Goal: Communication & Community: Participate in discussion

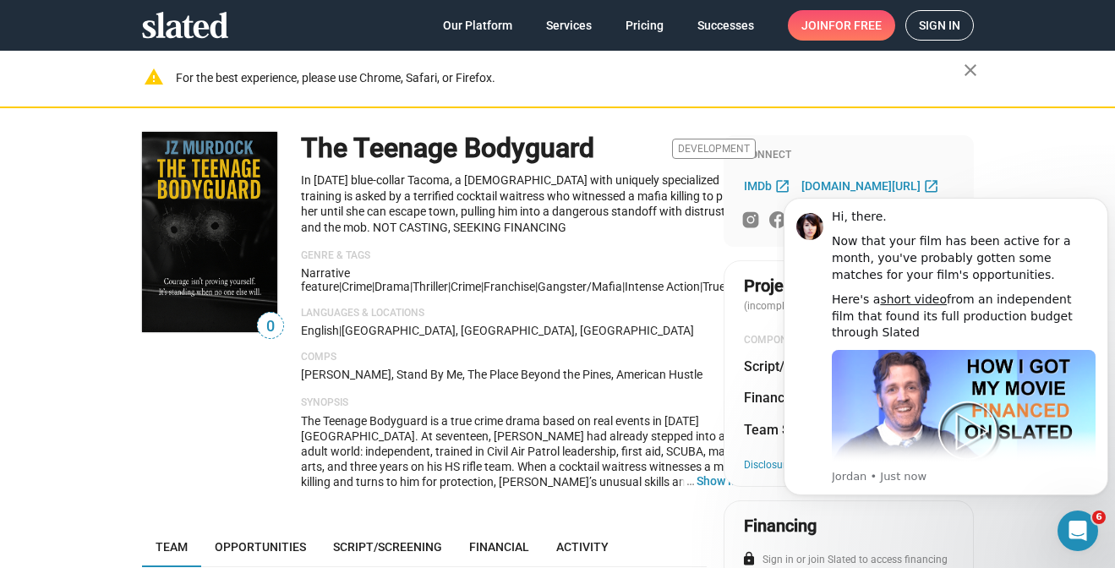
click at [946, 27] on span "Sign in" at bounding box center [939, 25] width 41 height 29
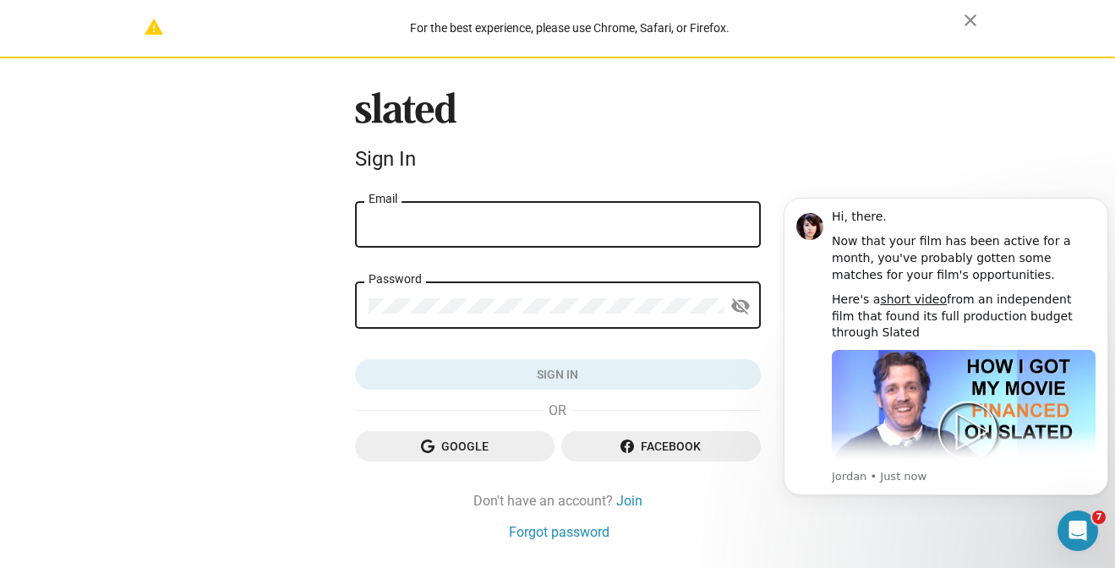
type input "jz@jzmurdock.com"
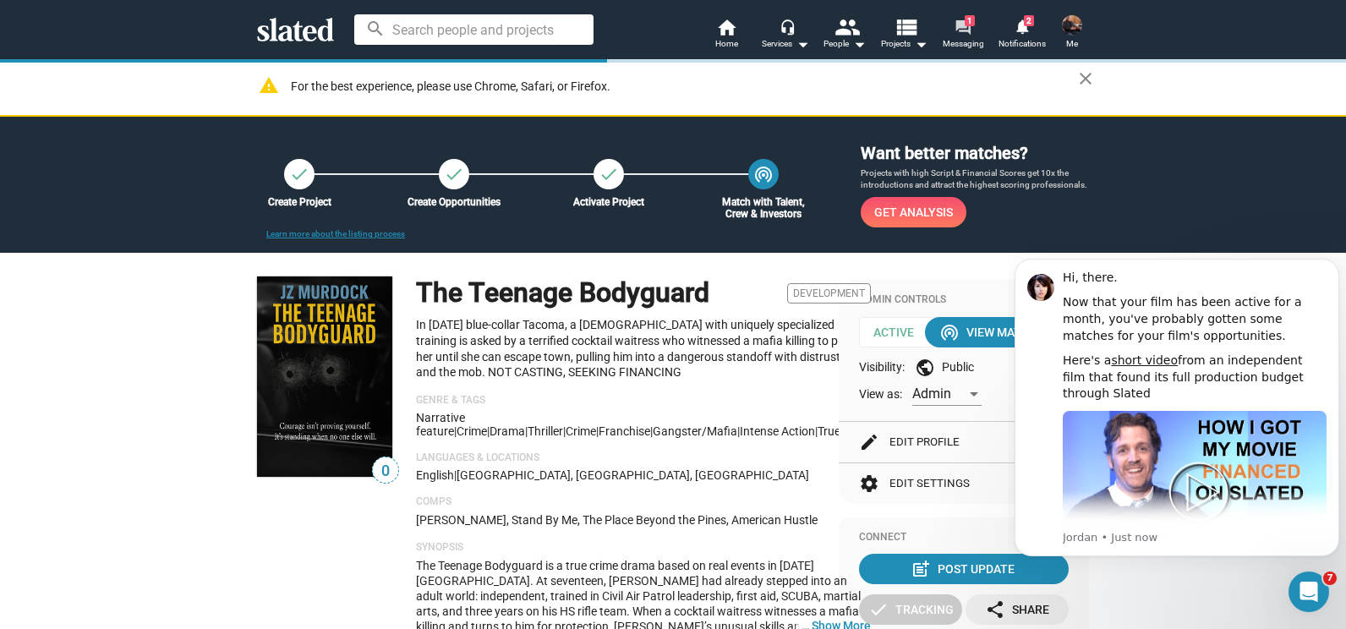
click at [951, 32] on link "forum 1 Messaging" at bounding box center [962, 35] width 59 height 37
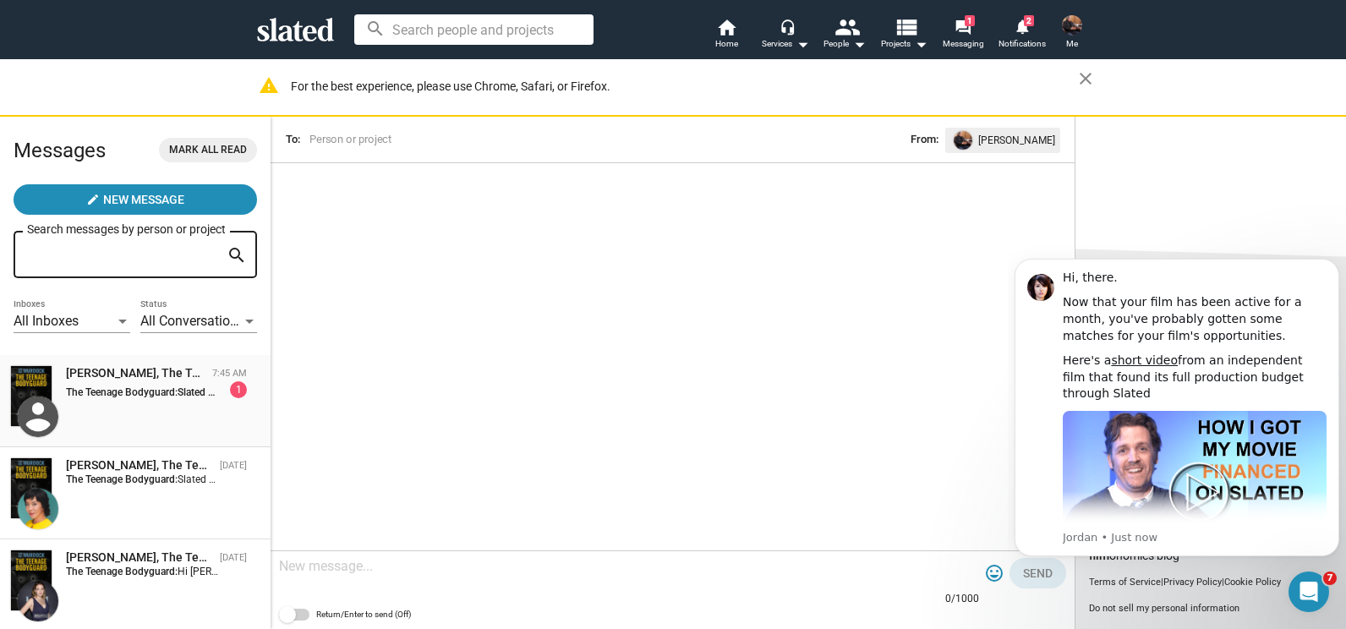
click at [134, 395] on strong "The Teenage Bodyguard:" at bounding box center [122, 392] width 112 height 12
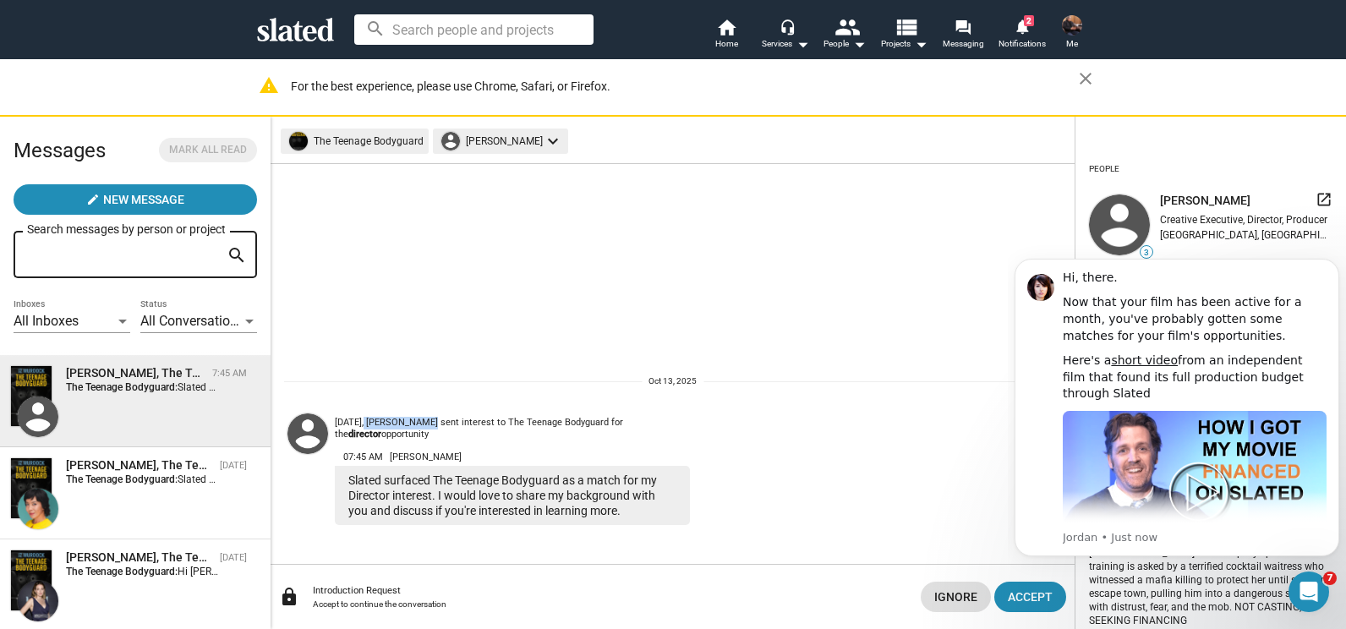
drag, startPoint x: 421, startPoint y: 420, endPoint x: 364, endPoint y: 415, distance: 57.7
click at [364, 415] on div "Oct 13, Peggy Flynn sent interest to The Teenage Bodyguard for the director opp…" at bounding box center [512, 424] width 355 height 35
copy div "Peggy Flynn s"
click at [308, 430] on div at bounding box center [307, 433] width 41 height 41
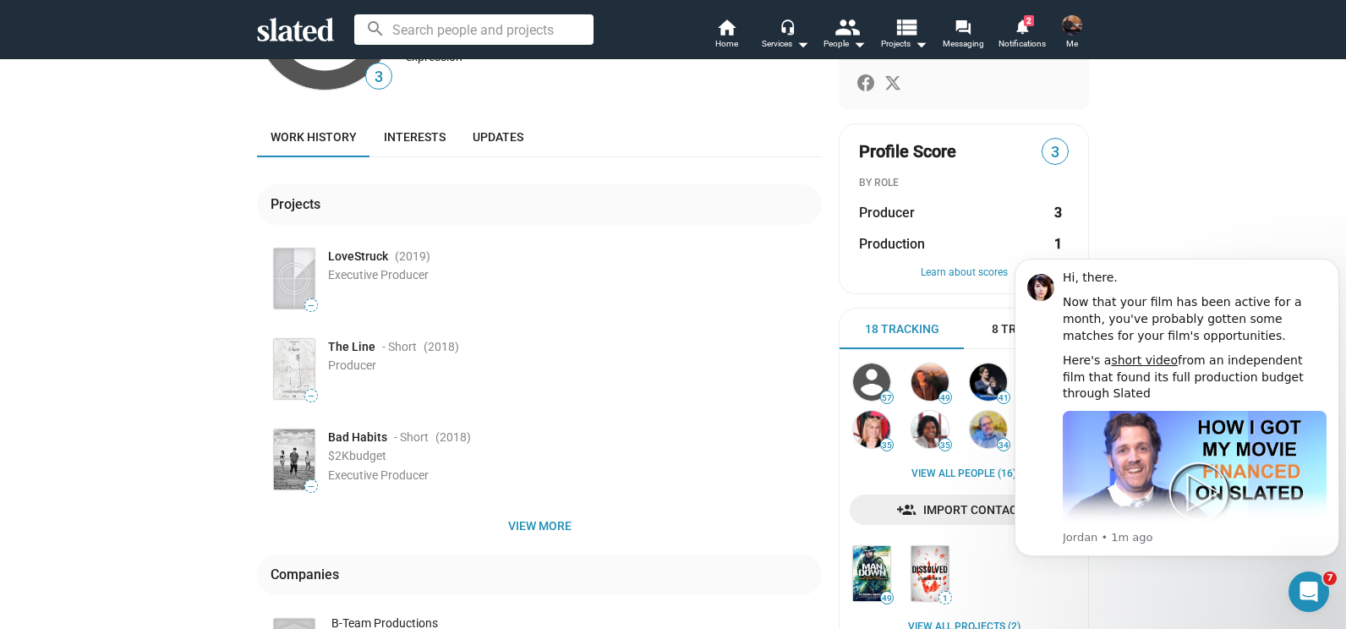
scroll to position [194, 0]
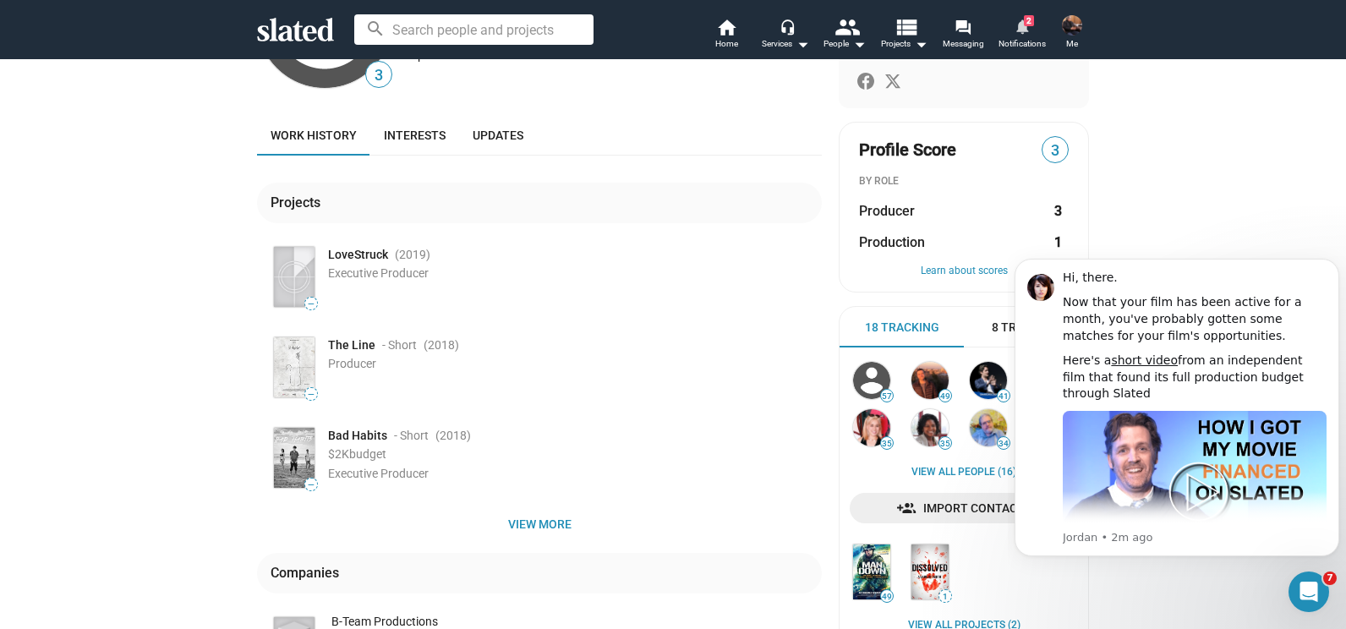
click at [1020, 33] on mat-icon "notifications" at bounding box center [1022, 26] width 16 height 16
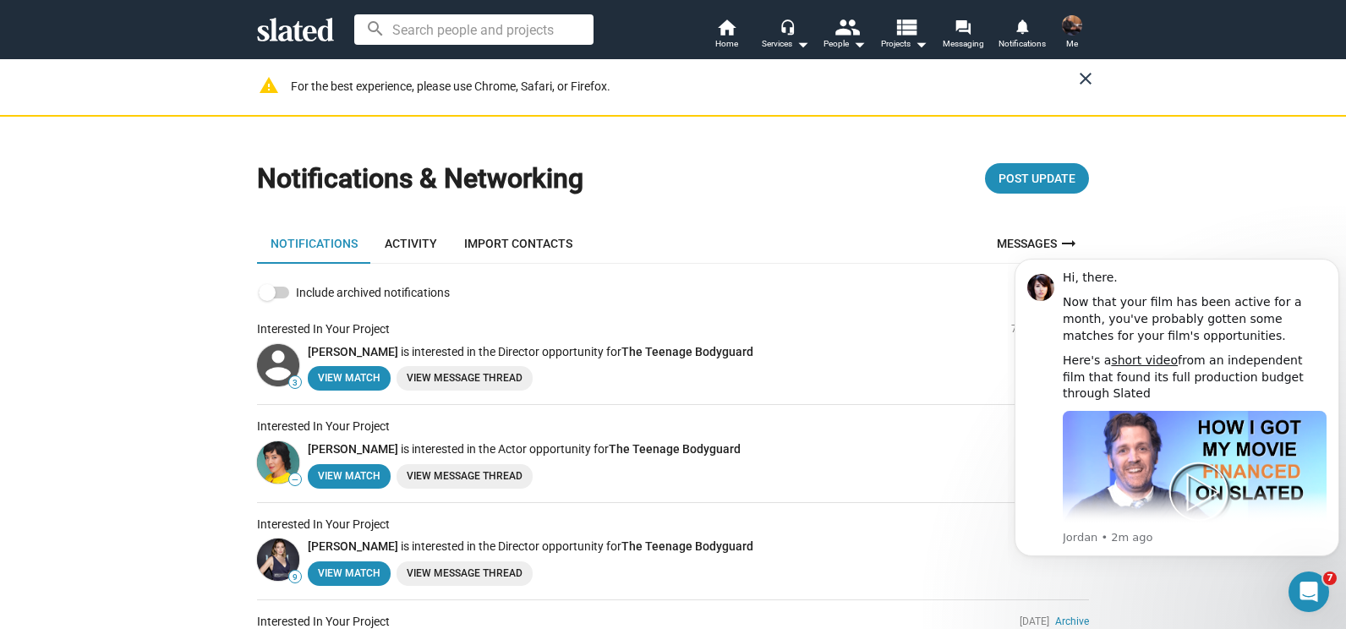
click at [1079, 79] on mat-icon "close" at bounding box center [1086, 78] width 20 height 20
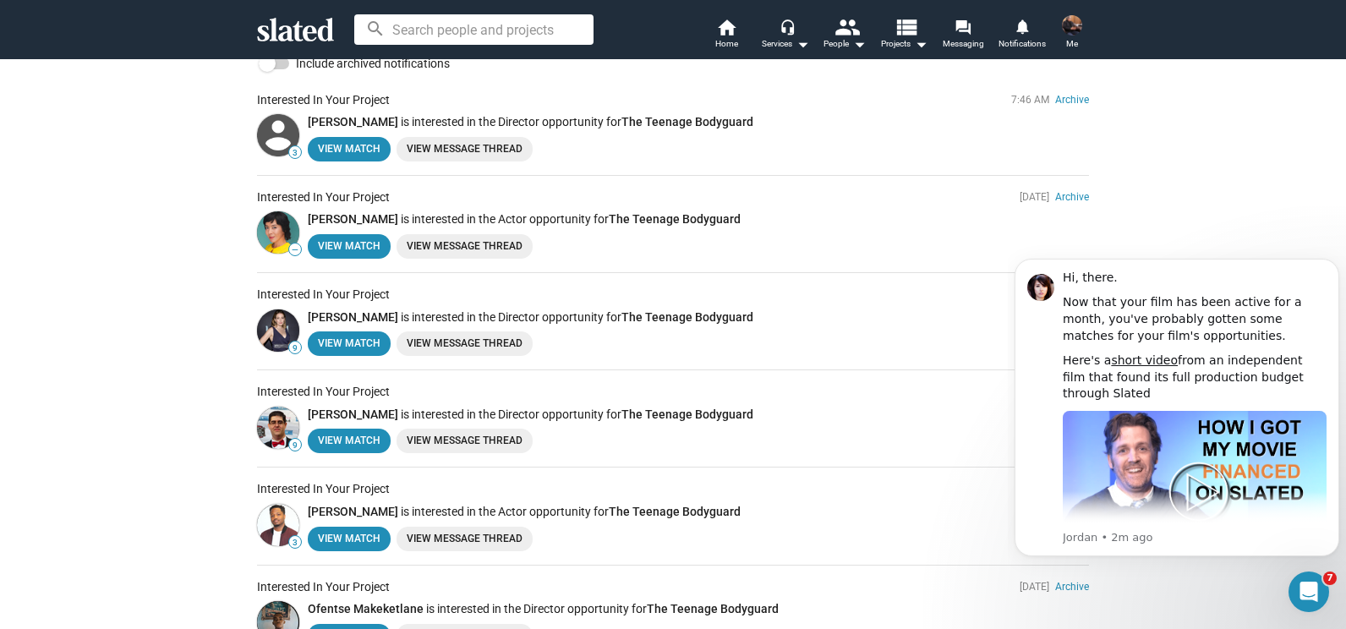
scroll to position [179, 0]
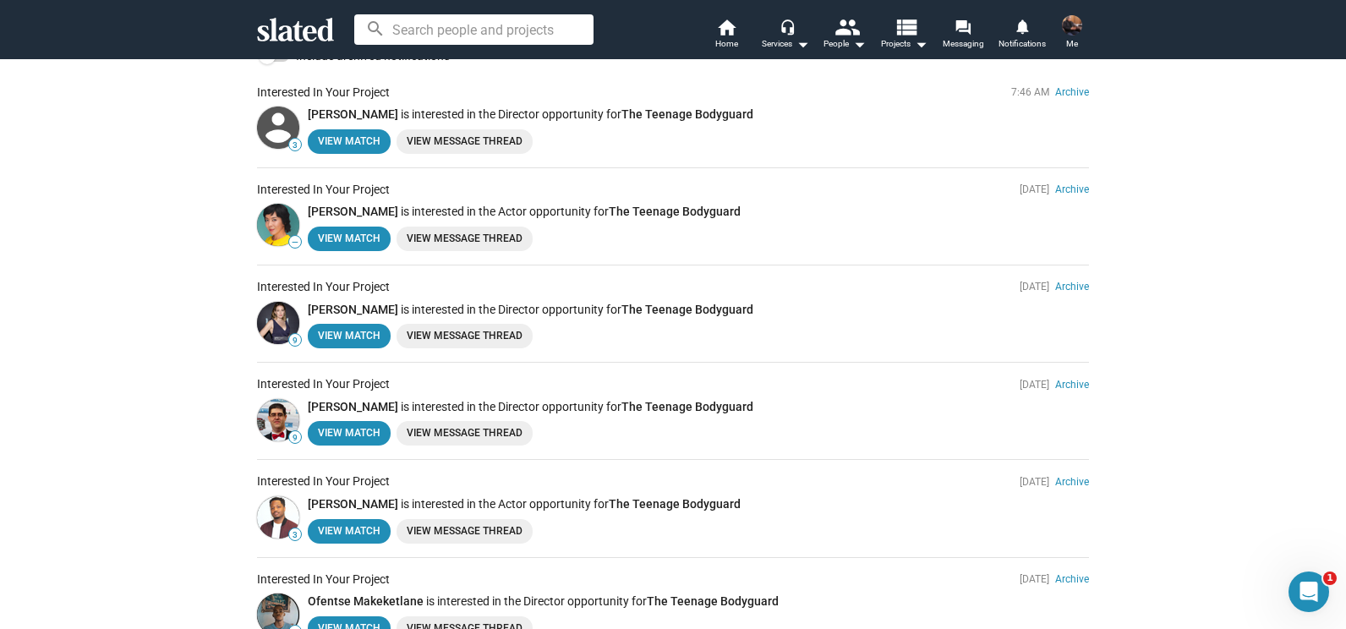
click at [277, 314] on img at bounding box center [278, 323] width 42 height 42
drag, startPoint x: 332, startPoint y: 334, endPoint x: 118, endPoint y: 309, distance: 216.3
click at [118, 309] on div "Notifications & Networking Post Update Notifications Activity Import Contacts M…" at bounding box center [673, 504] width 1346 height 1251
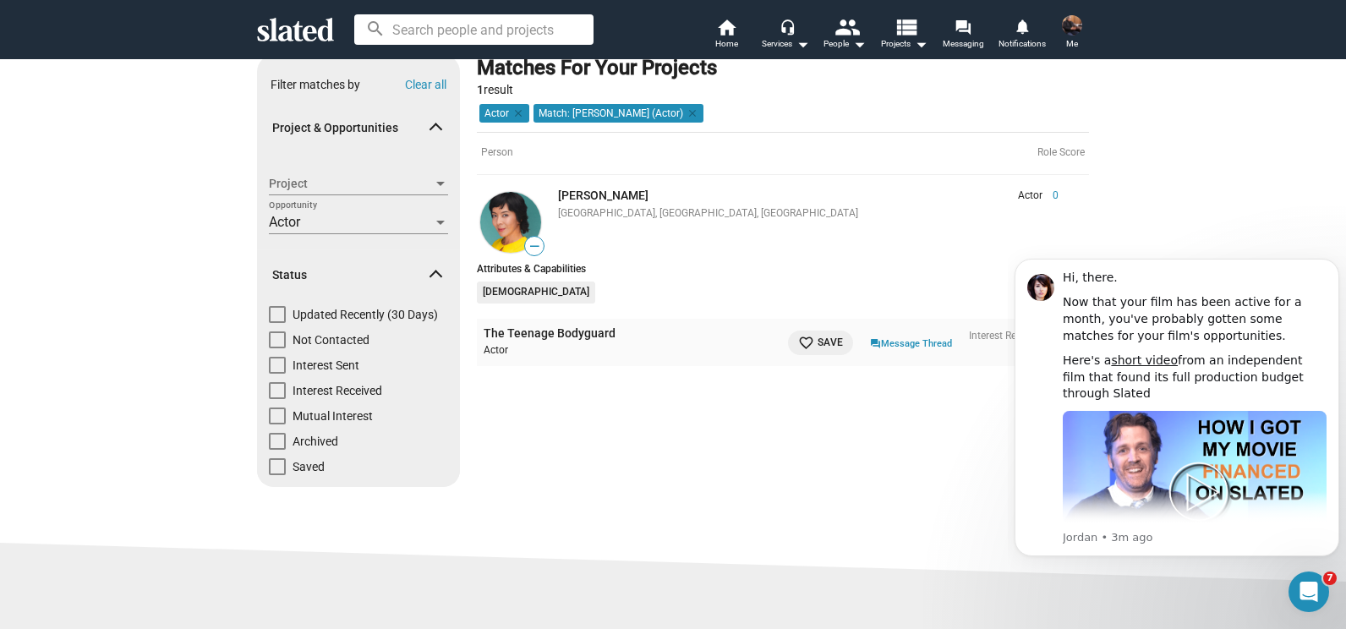
scroll to position [109, 0]
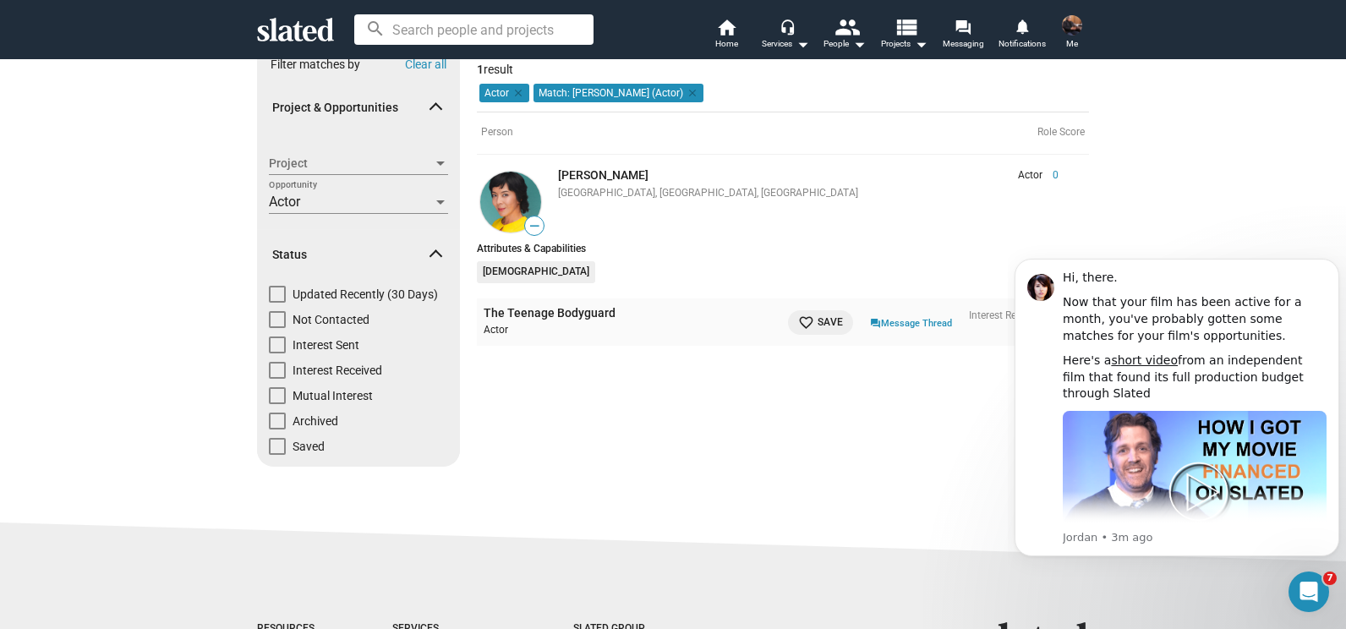
click at [503, 193] on img at bounding box center [510, 202] width 61 height 61
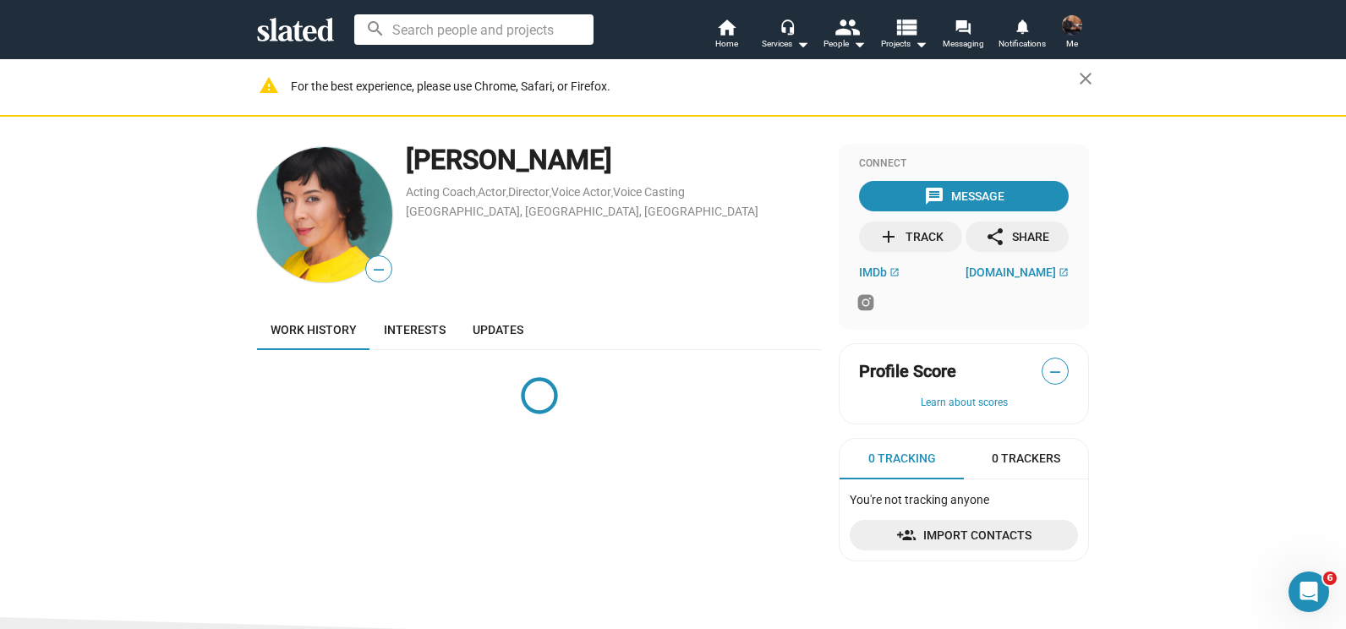
click at [314, 215] on img at bounding box center [324, 214] width 135 height 135
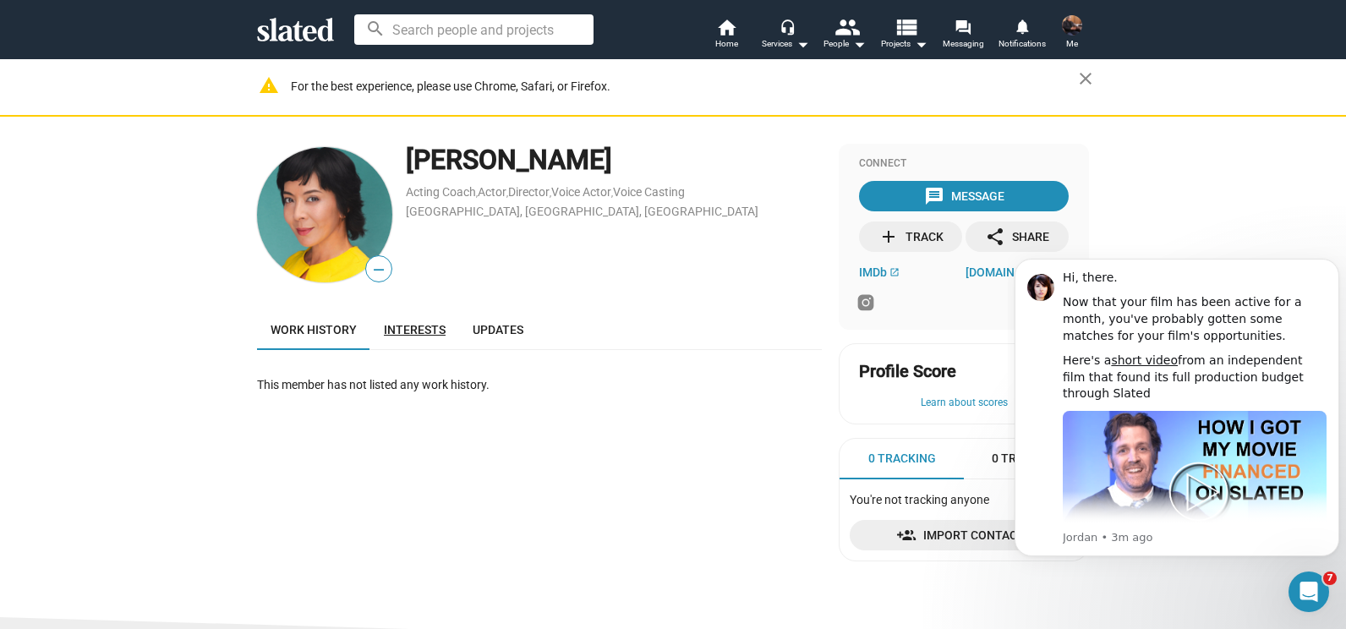
click at [408, 323] on span "Interests" at bounding box center [415, 330] width 62 height 14
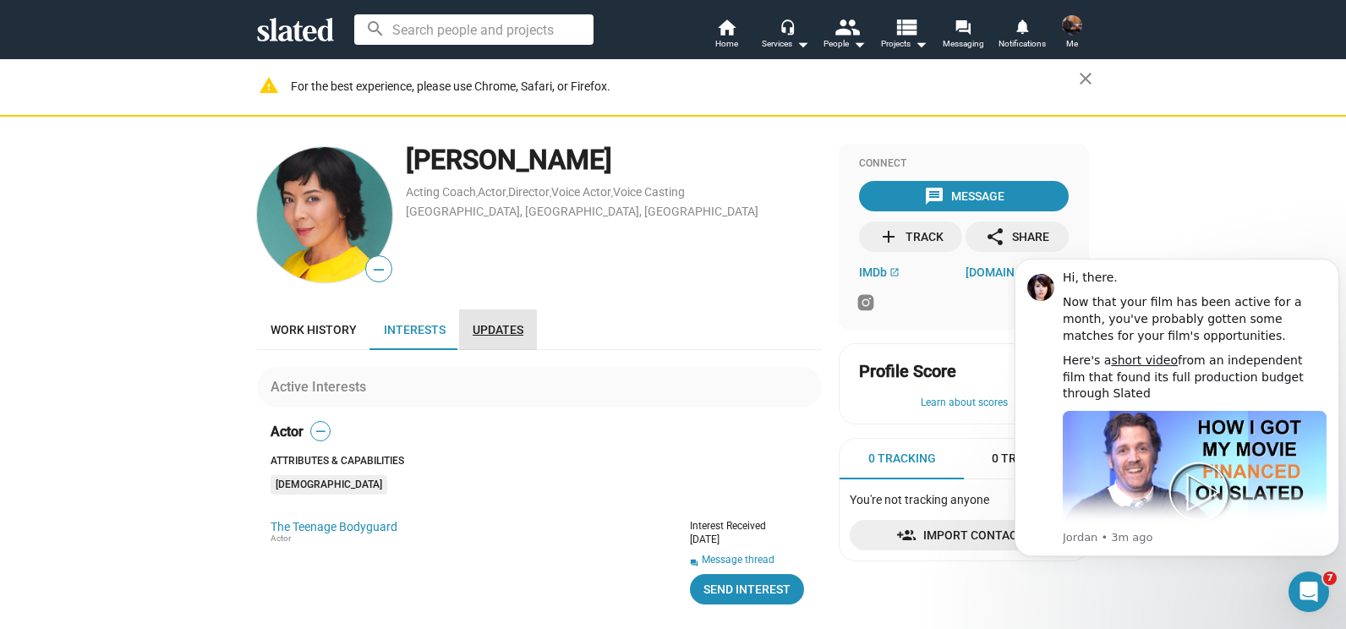
click at [481, 329] on span "Updates" at bounding box center [498, 330] width 51 height 14
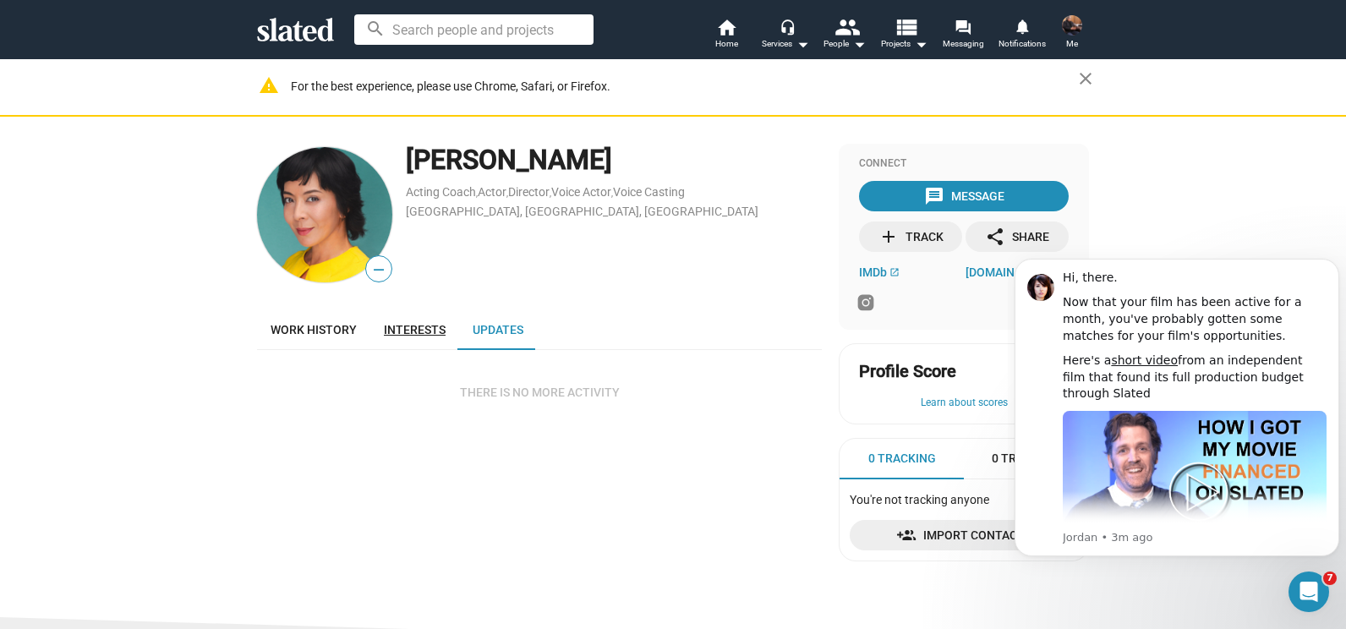
click at [416, 326] on span "Interests" at bounding box center [415, 330] width 62 height 14
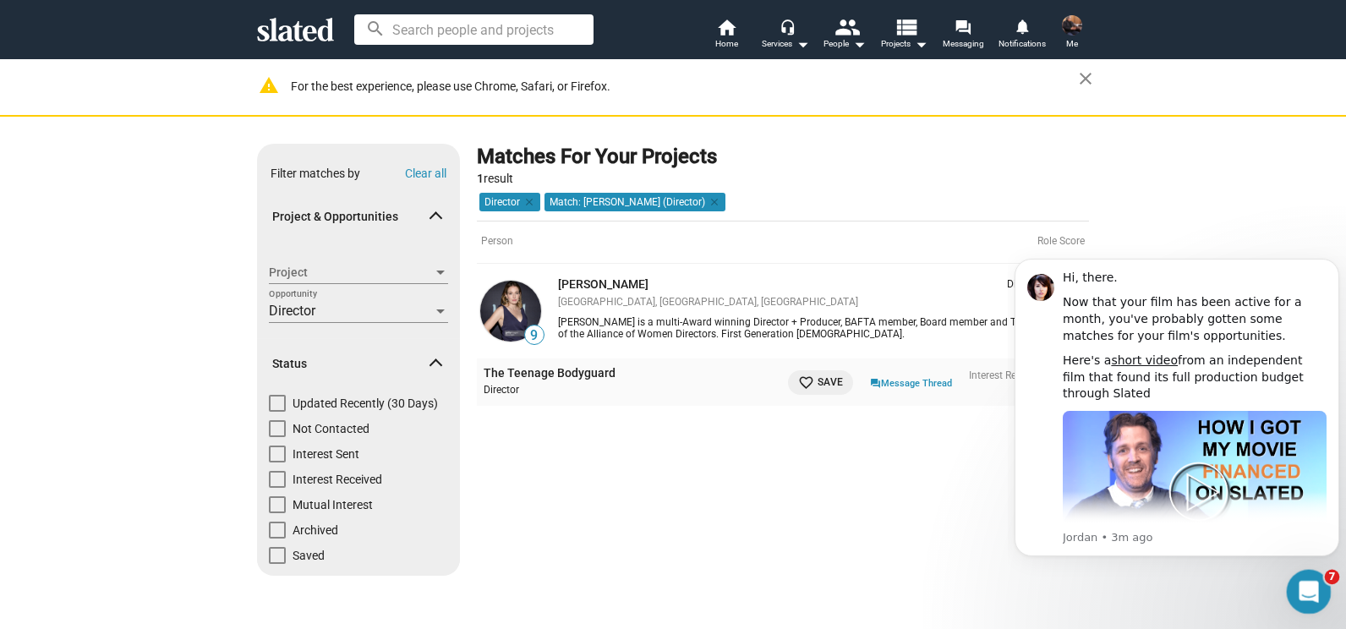
click at [1306, 597] on icon "Open Intercom Messenger" at bounding box center [1307, 590] width 28 height 28
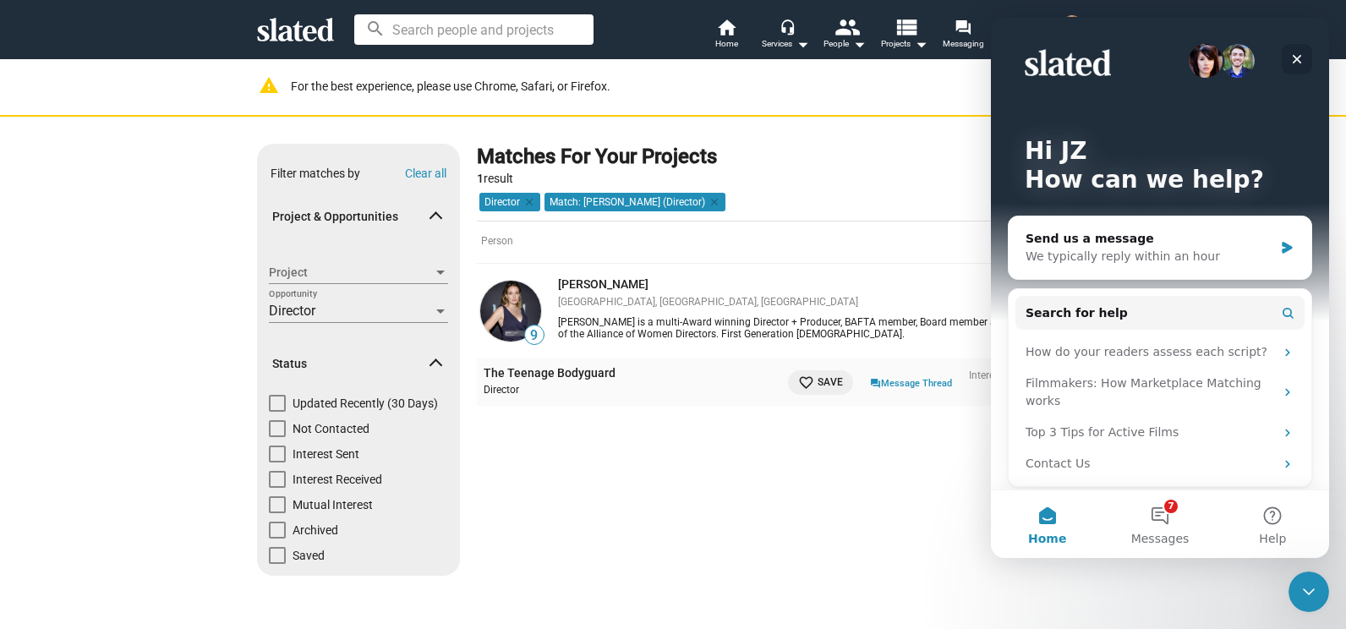
click at [1300, 56] on icon "Close" at bounding box center [1297, 59] width 9 height 9
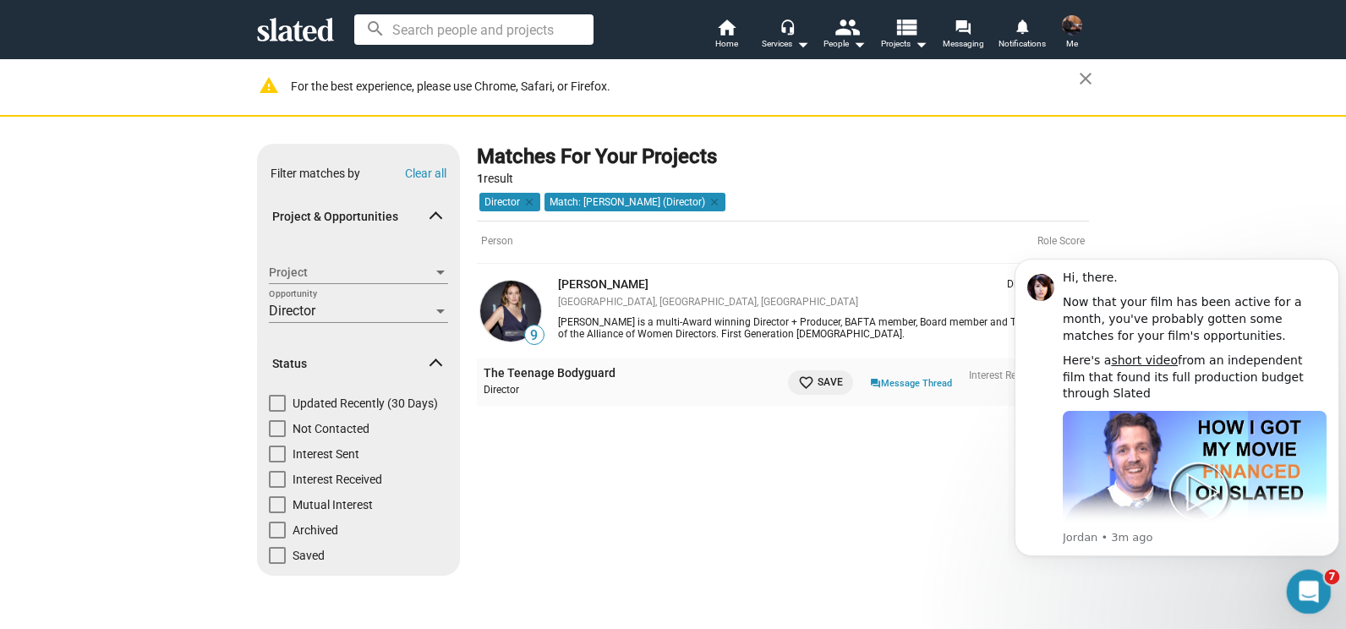
click at [1320, 587] on div "Open Intercom Messenger" at bounding box center [1306, 589] width 56 height 56
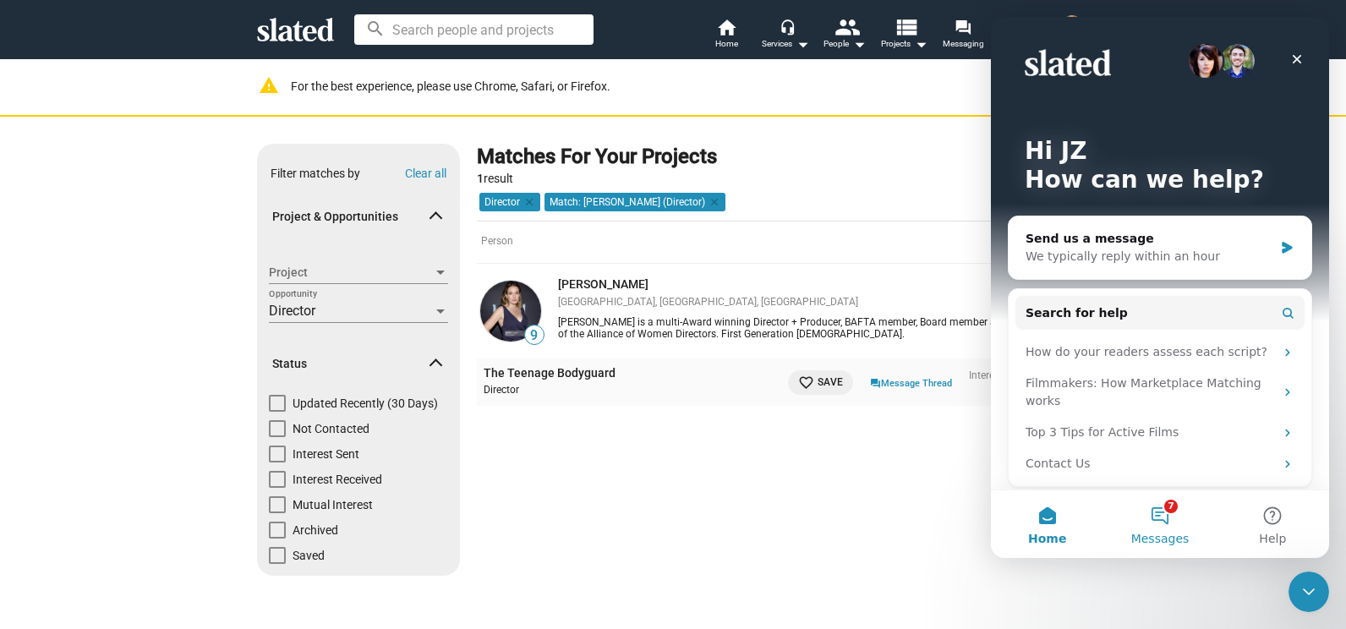
click at [1167, 526] on button "7 Messages" at bounding box center [1159, 524] width 112 height 68
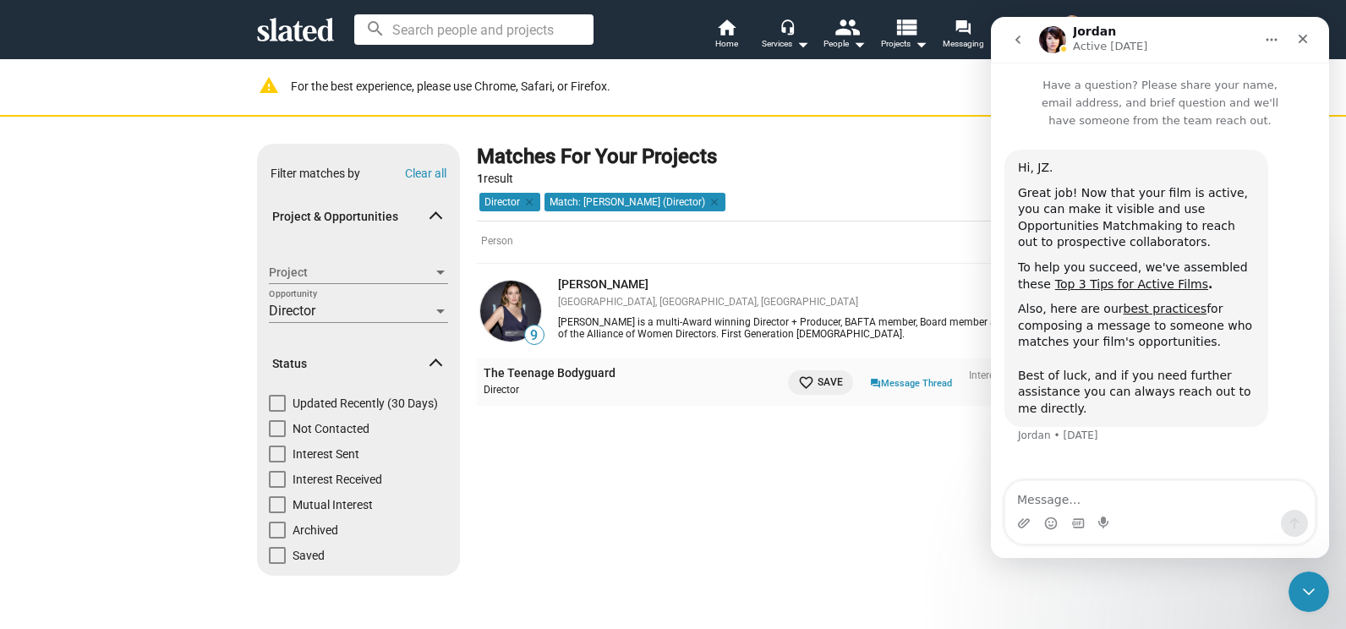
click at [1028, 37] on button "go back" at bounding box center [1018, 40] width 32 height 32
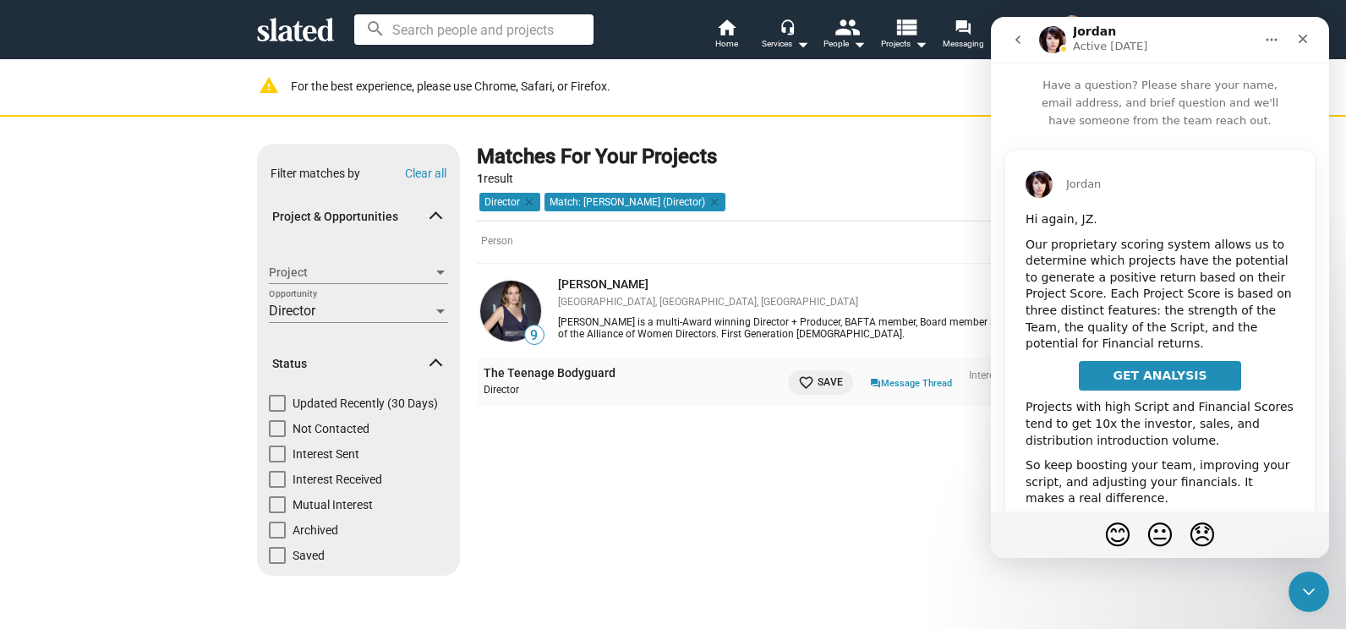
scroll to position [118, 0]
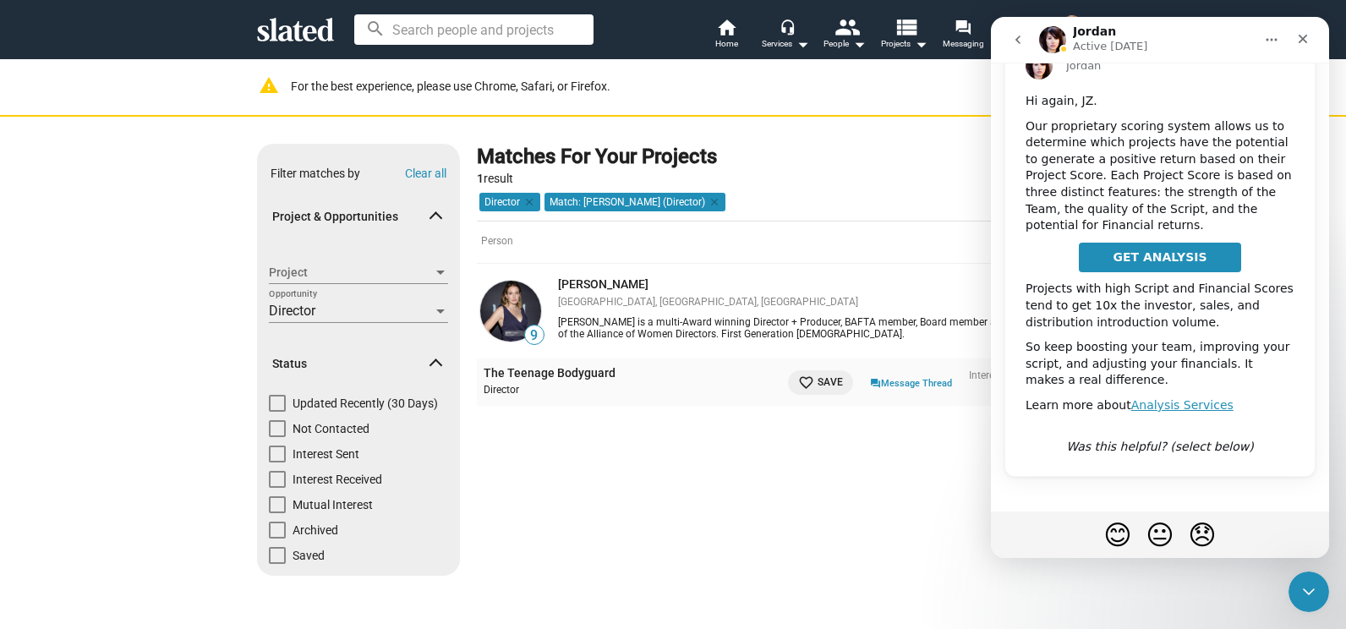
click at [1016, 41] on icon "go back" at bounding box center [1017, 40] width 5 height 8
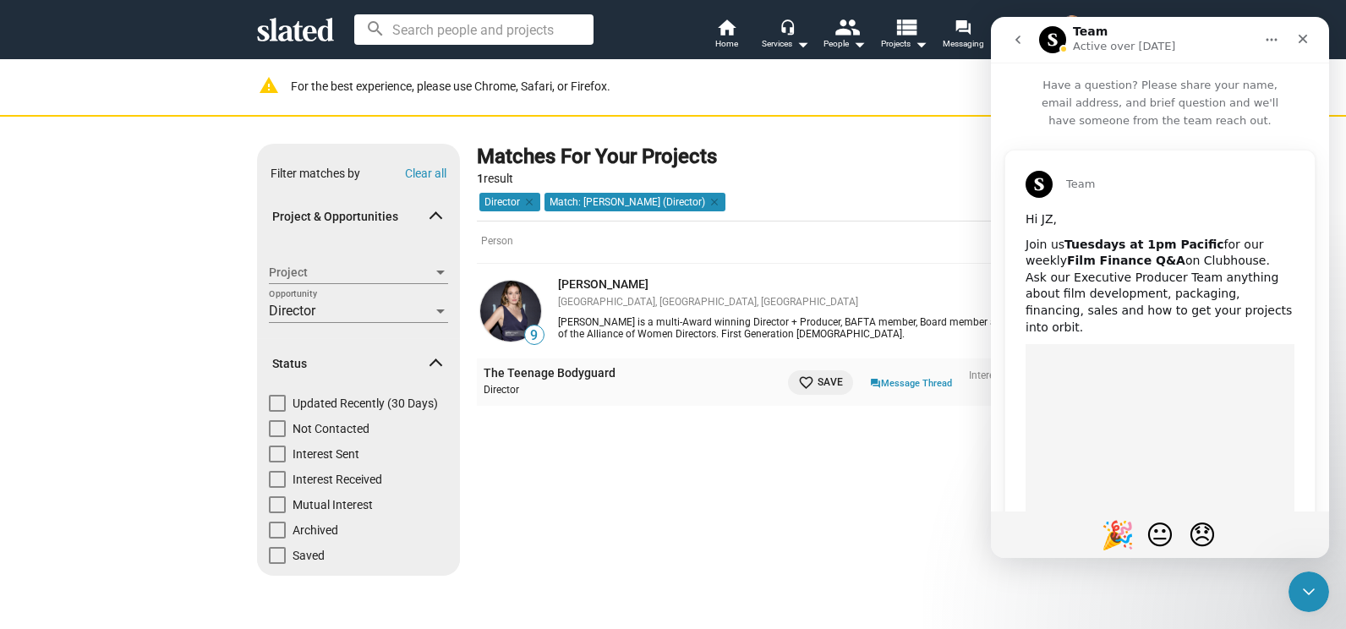
scroll to position [237, 0]
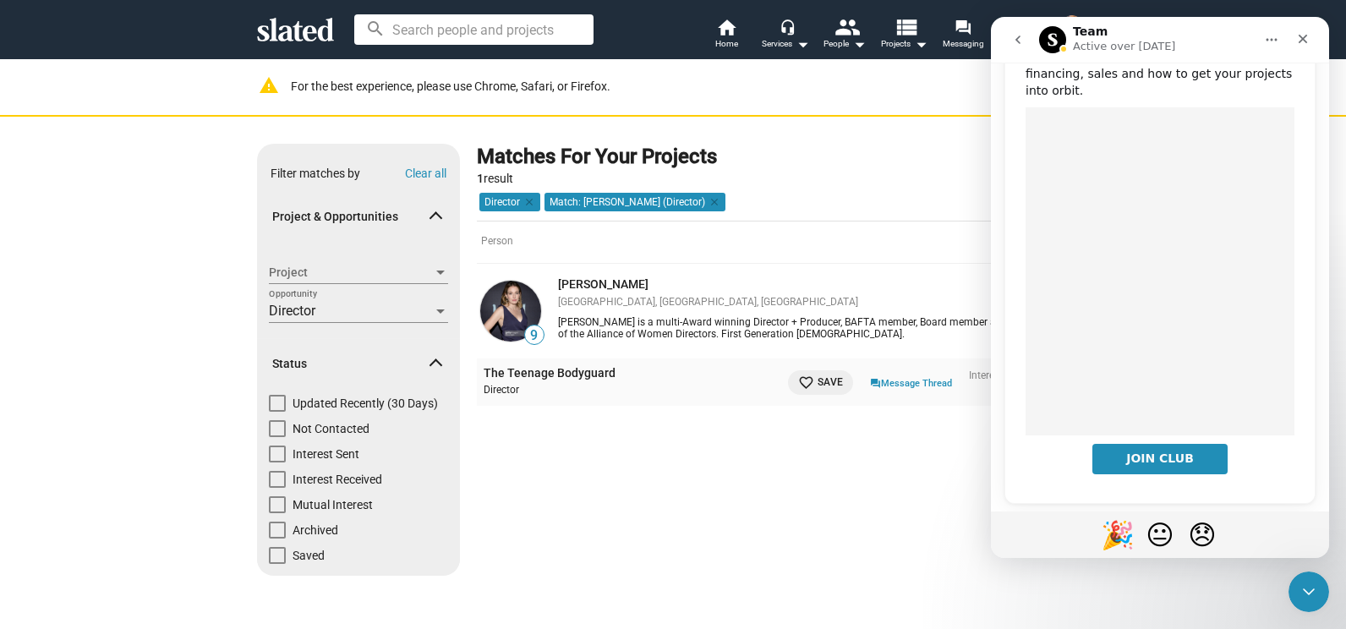
click at [1023, 44] on icon "go back" at bounding box center [1018, 40] width 14 height 14
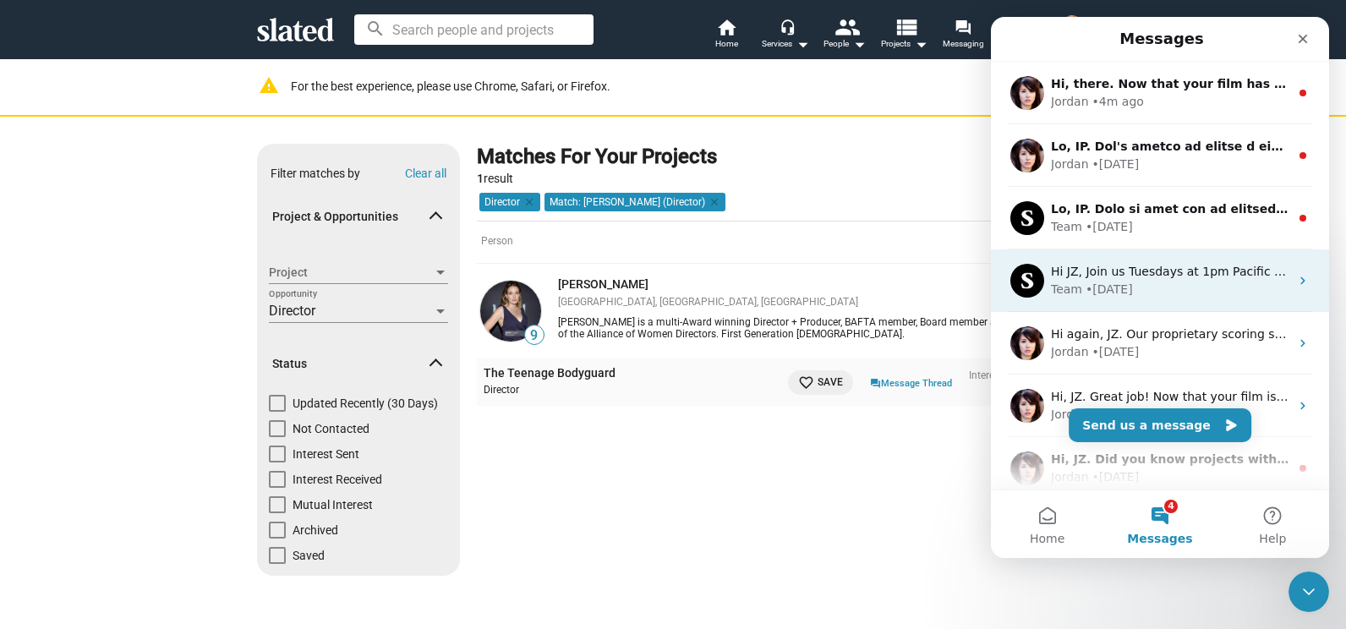
click at [1130, 249] on div "Hi JZ, Join us Tuesdays at 1pm Pacific for our weekly Film Finance Q&A on Clubh…" at bounding box center [1160, 280] width 338 height 63
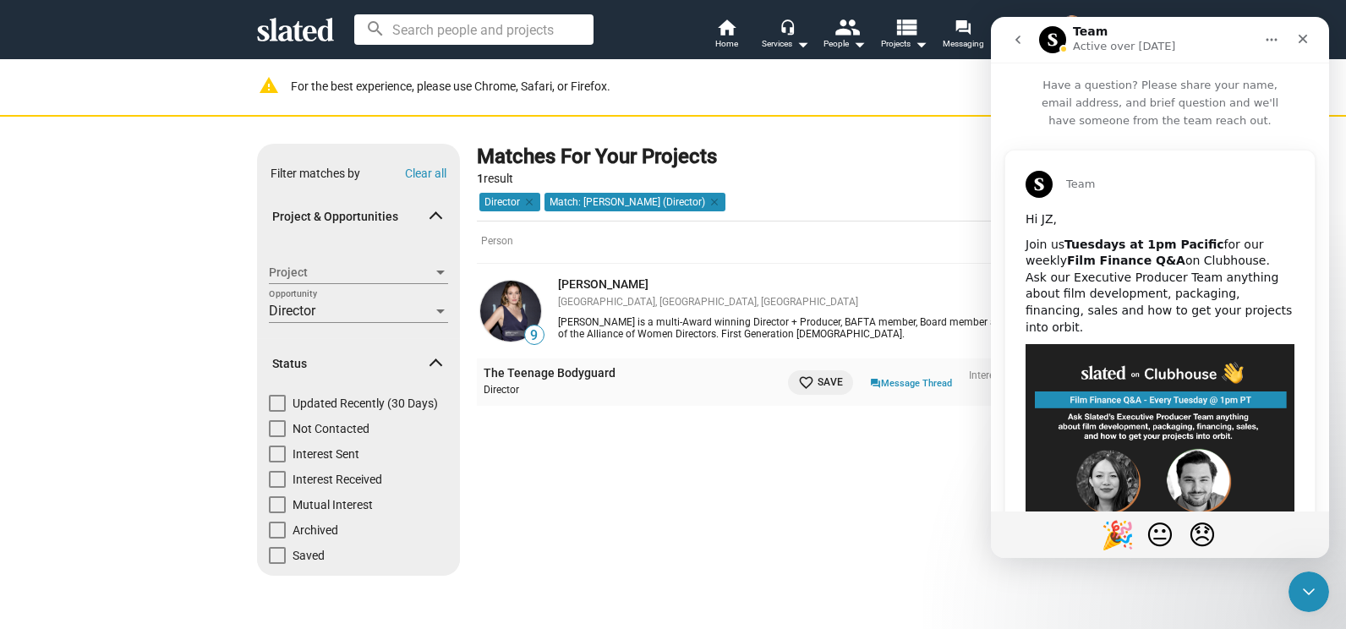
scroll to position [237, 0]
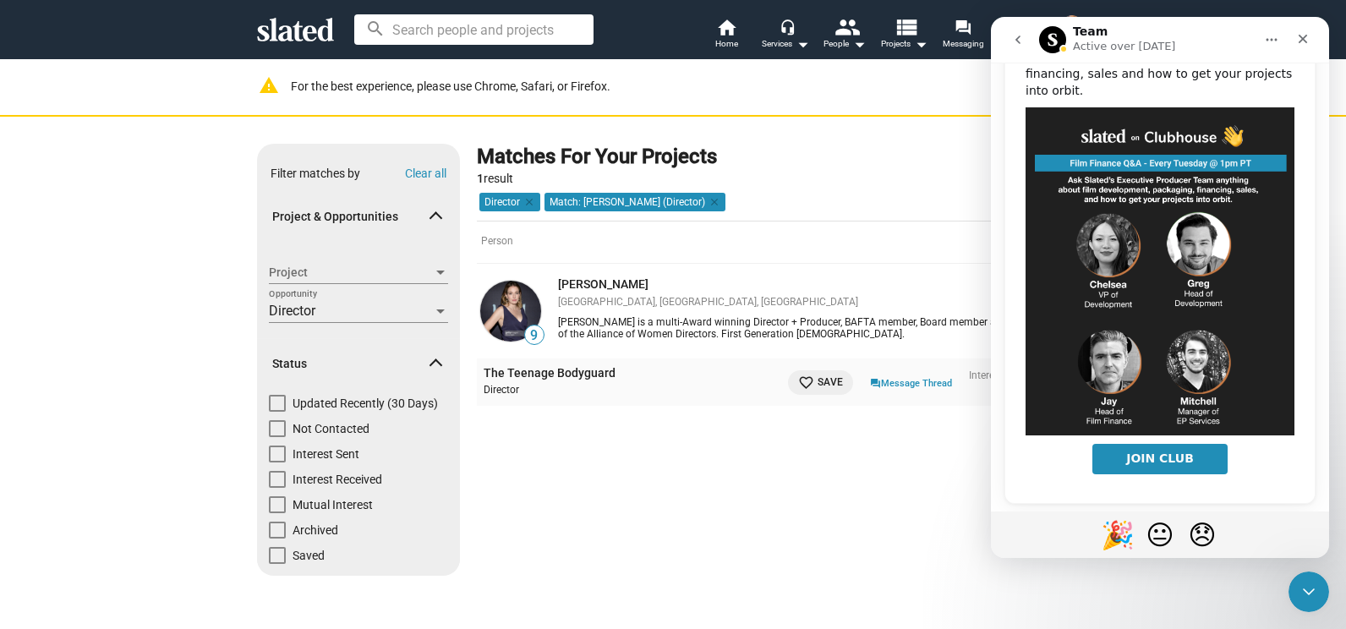
click at [1015, 35] on icon "go back" at bounding box center [1018, 40] width 14 height 14
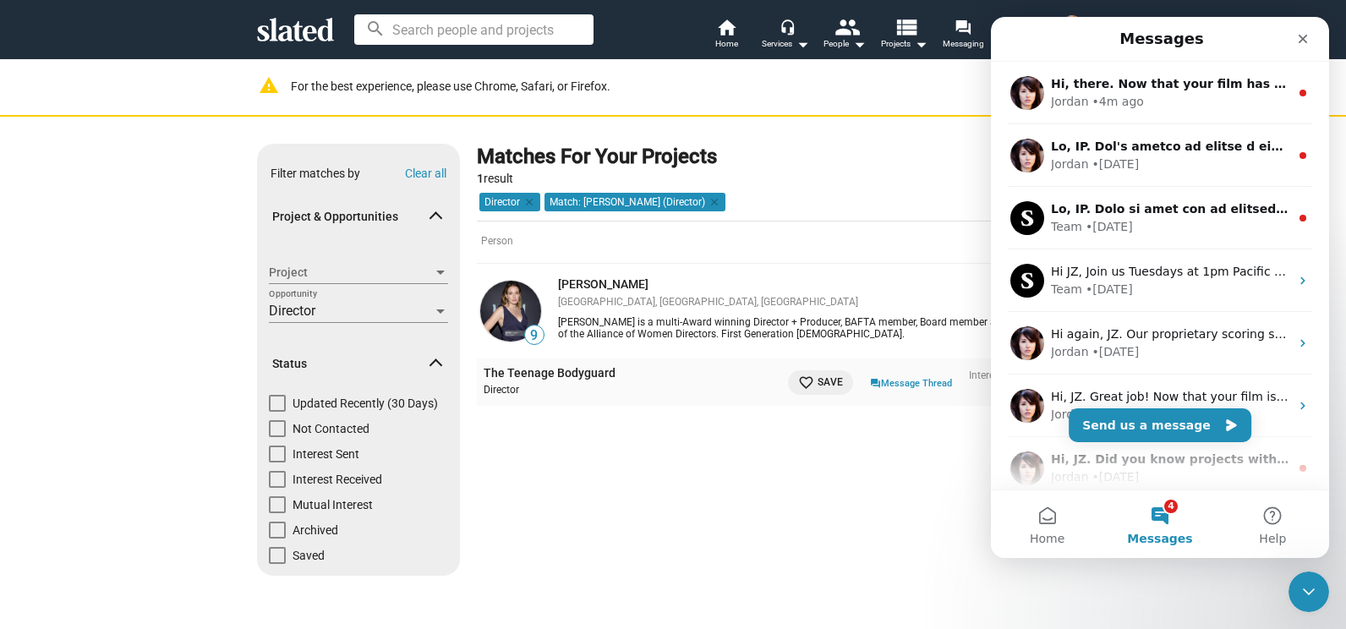
scroll to position [0, 0]
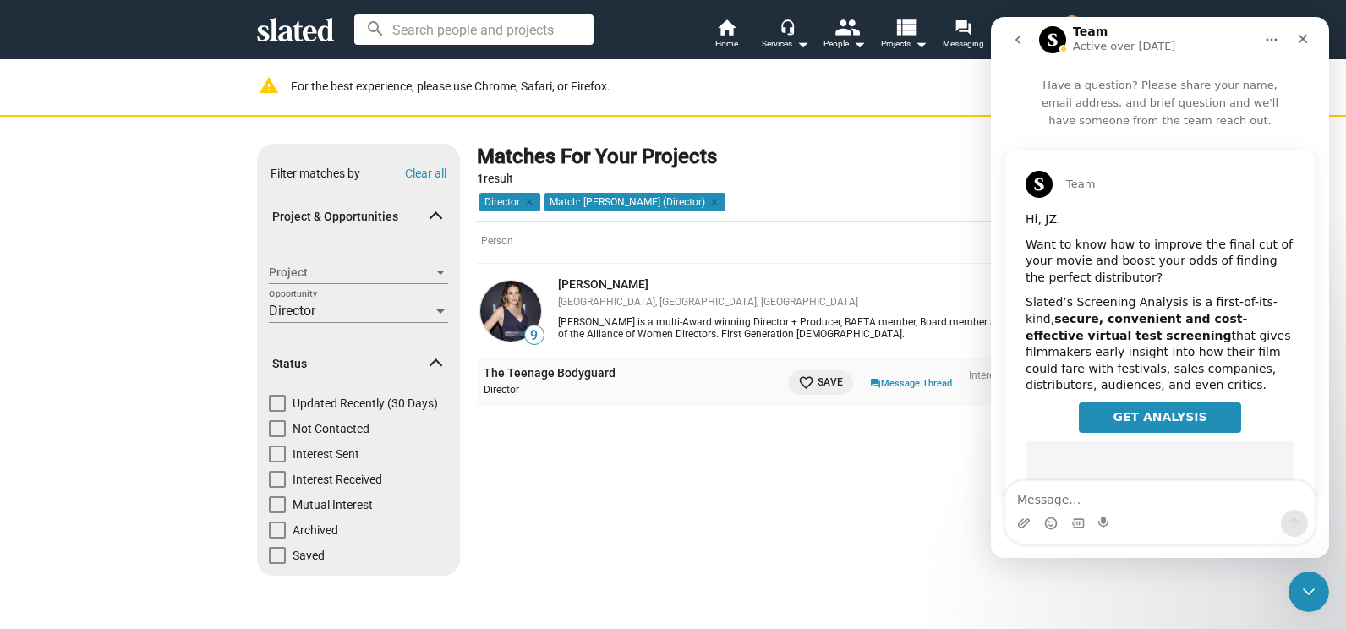
scroll to position [707, 0]
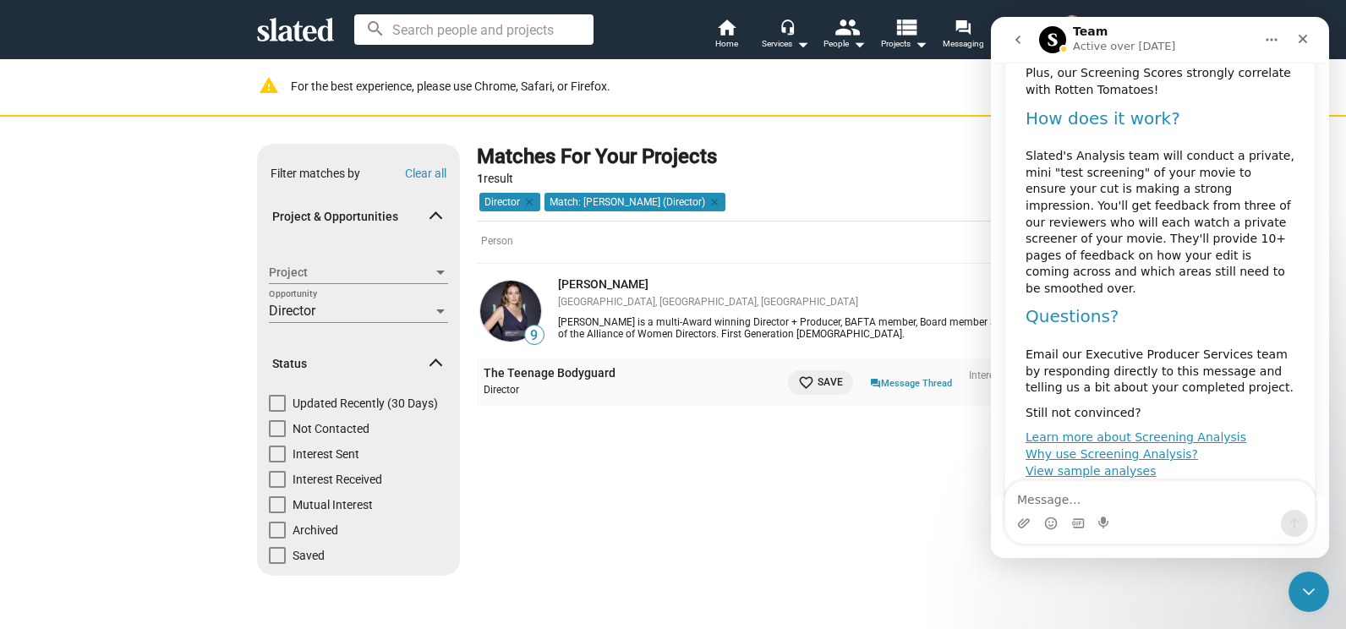
click at [1021, 40] on icon "go back" at bounding box center [1018, 40] width 14 height 14
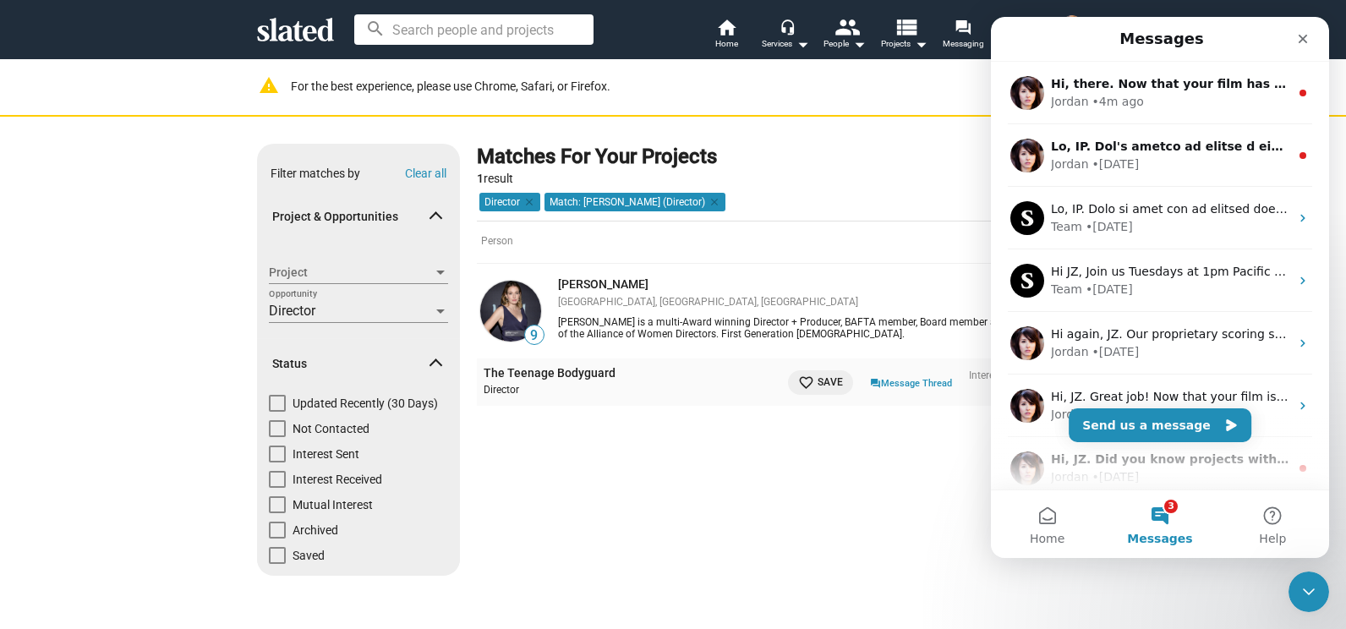
scroll to position [0, 0]
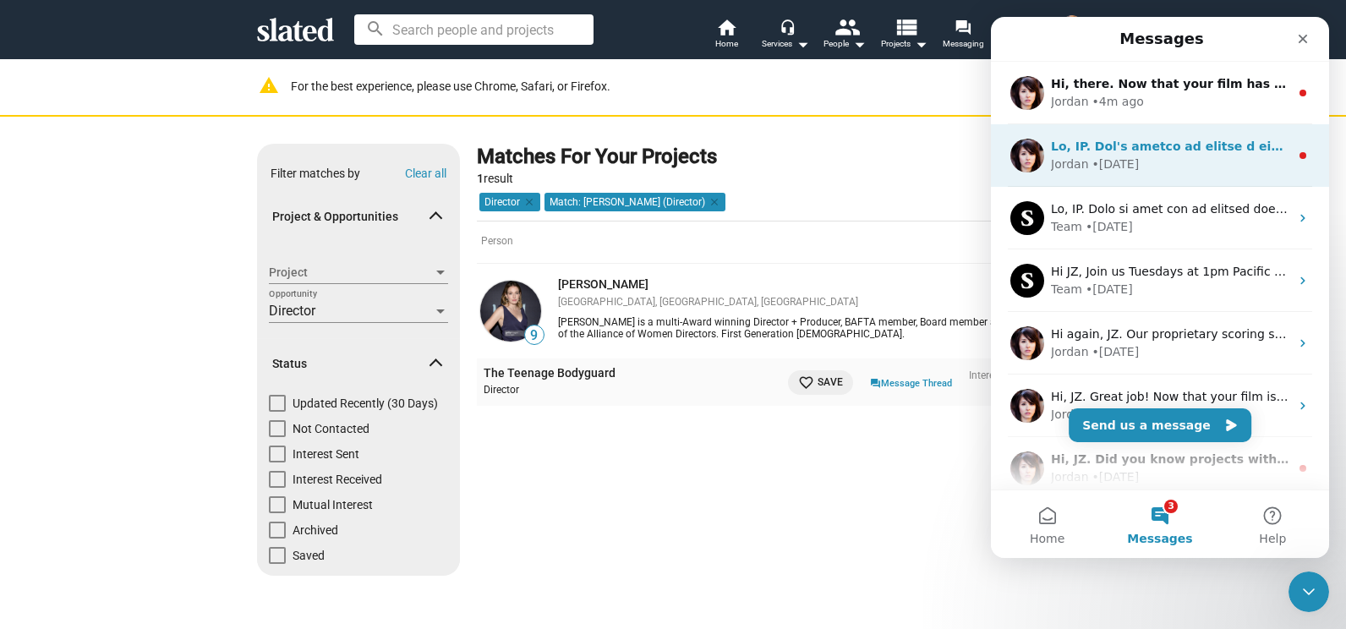
click at [1114, 165] on div "• 3w ago" at bounding box center [1115, 165] width 47 height 18
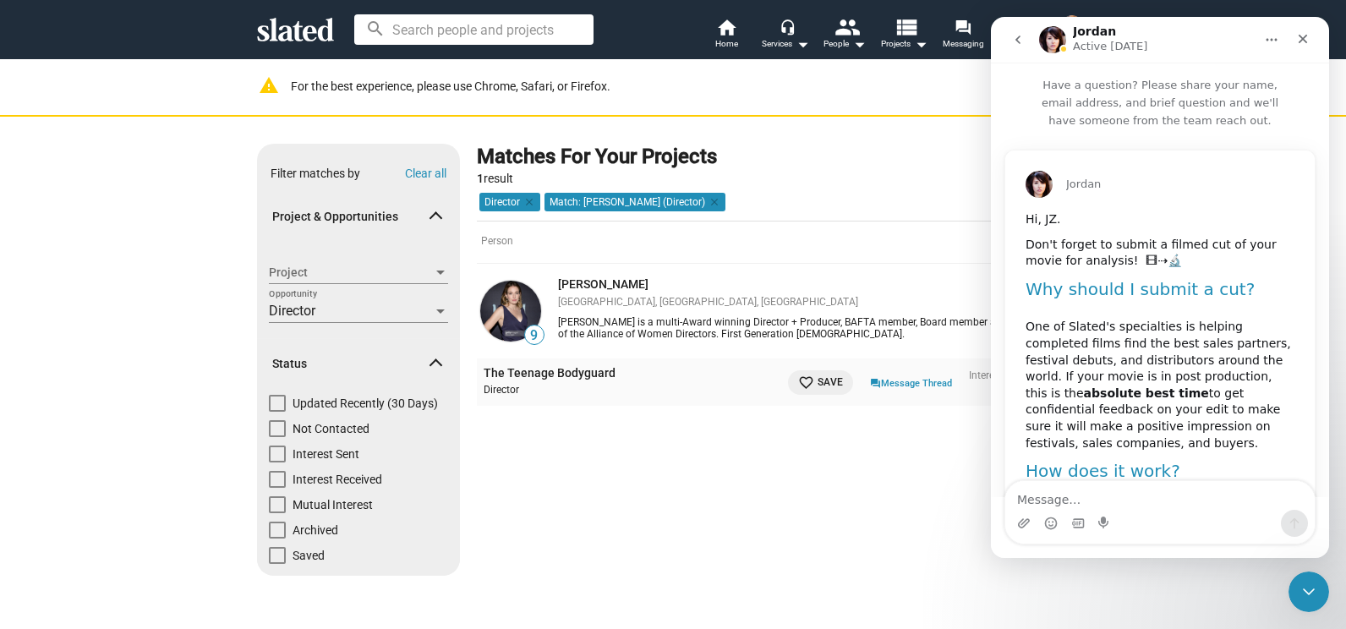
scroll to position [1080, 0]
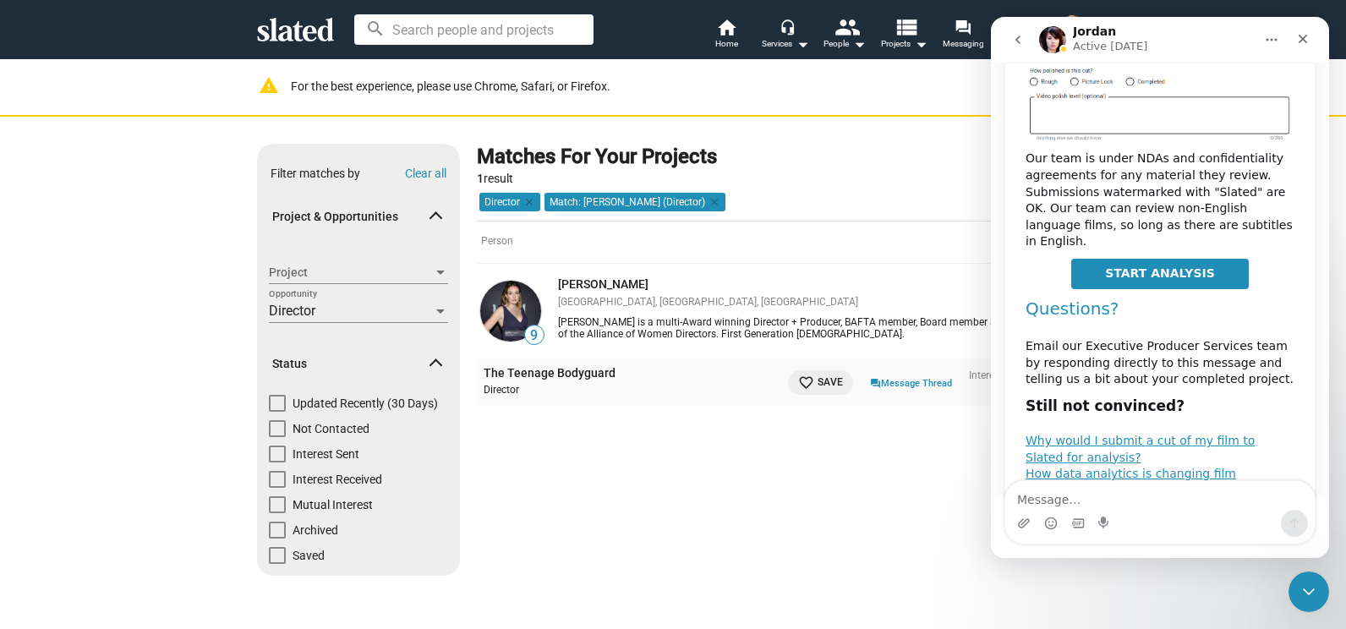
click at [1020, 41] on icon "go back" at bounding box center [1018, 40] width 14 height 14
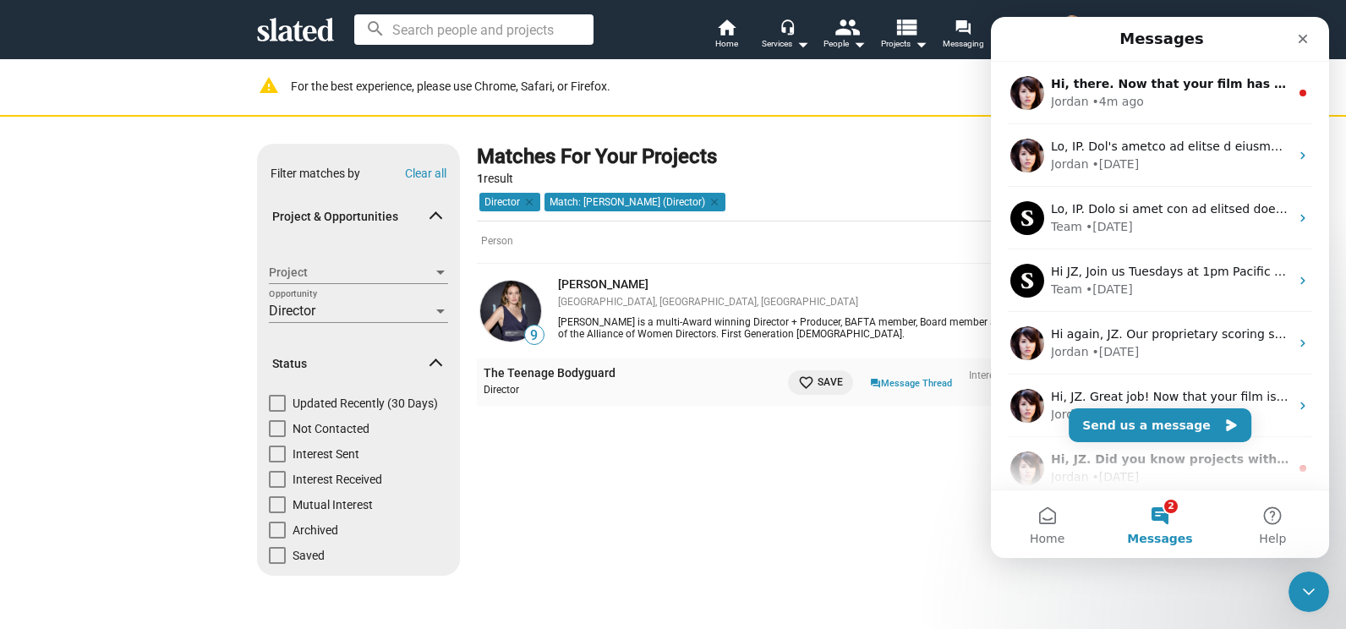
scroll to position [0, 0]
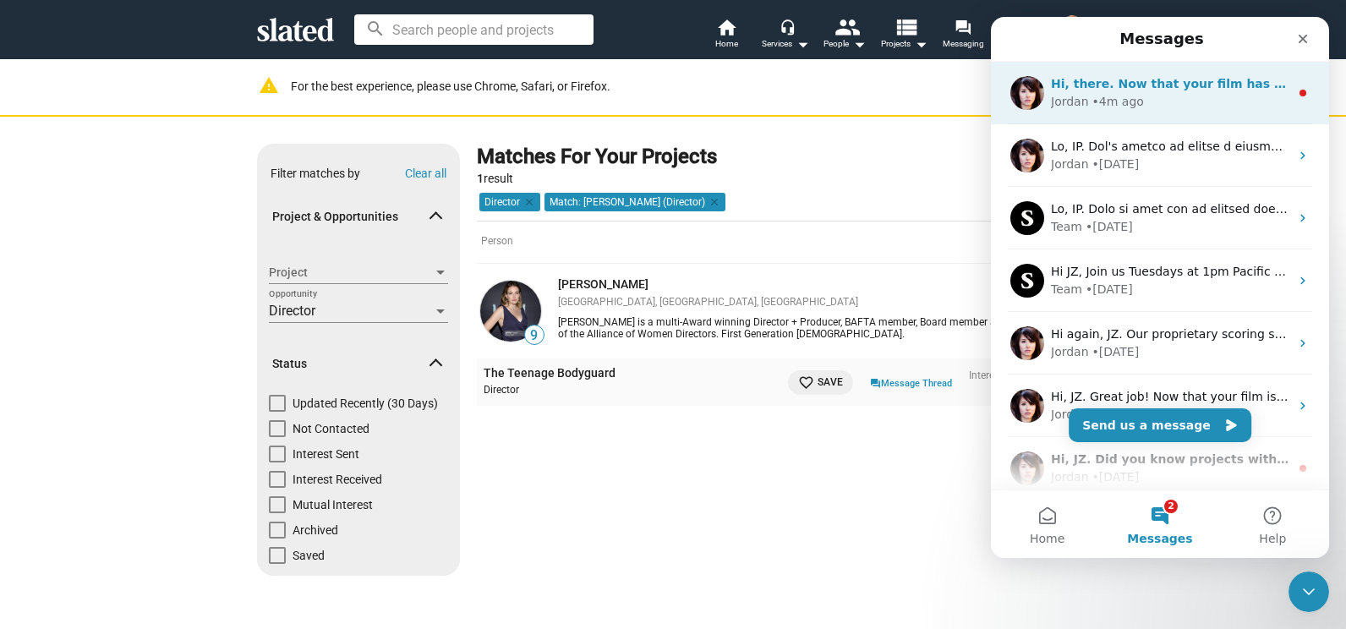
click at [1081, 104] on div "Jordan" at bounding box center [1070, 102] width 38 height 18
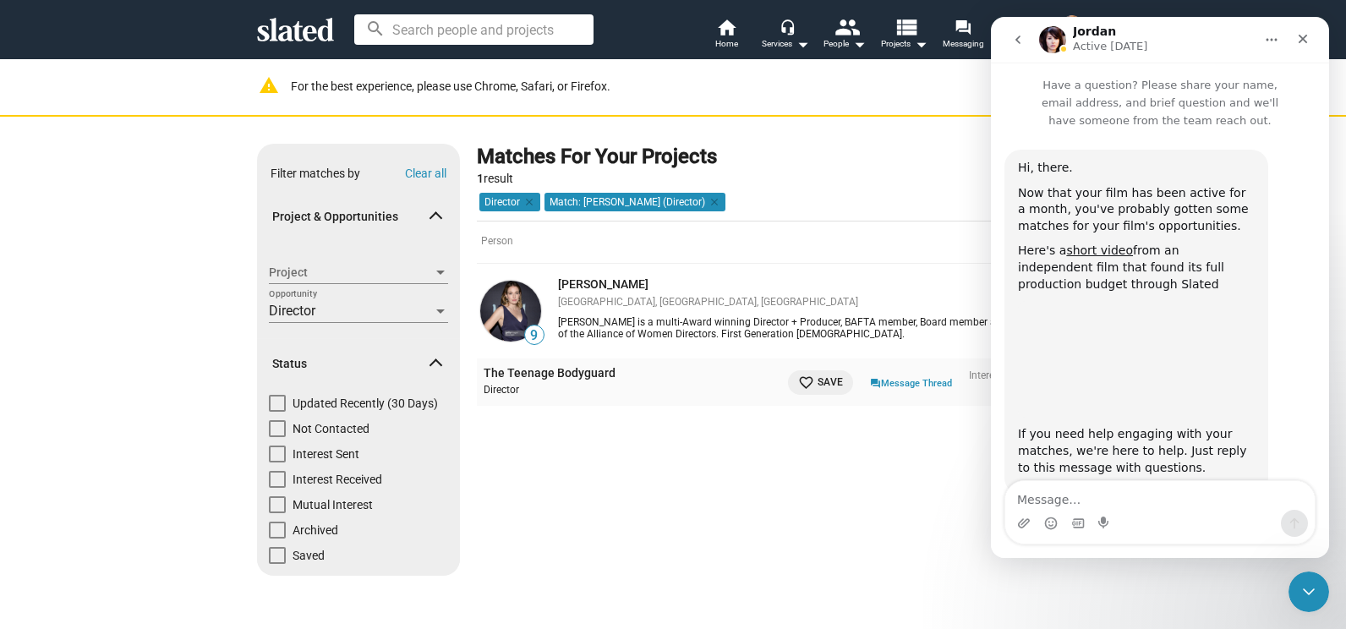
scroll to position [49, 0]
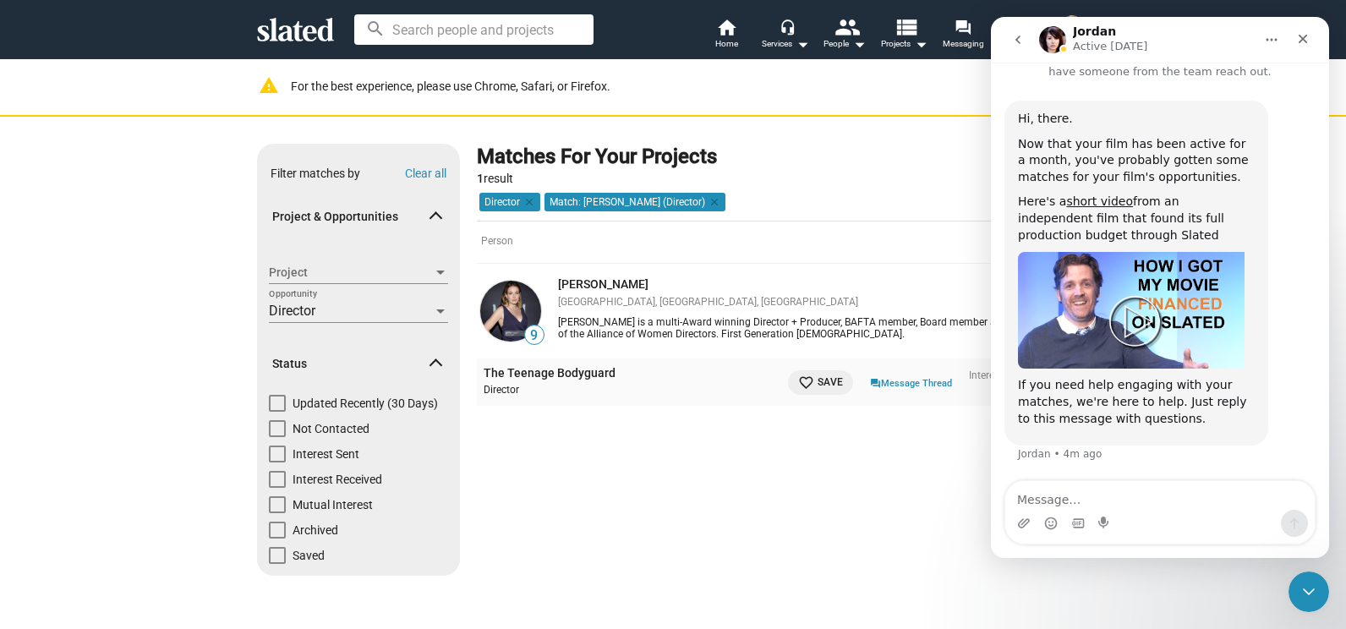
click at [1022, 36] on icon "go back" at bounding box center [1018, 40] width 14 height 14
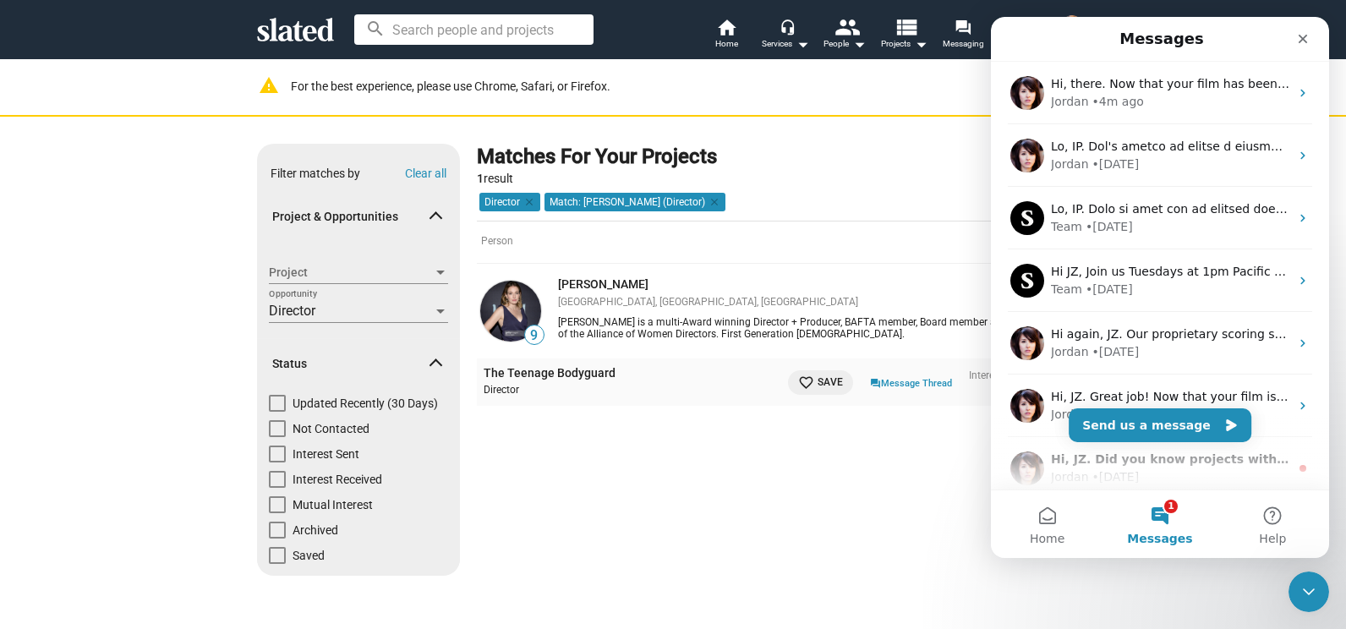
scroll to position [0, 0]
click at [1303, 40] on icon "Close" at bounding box center [1303, 39] width 9 height 9
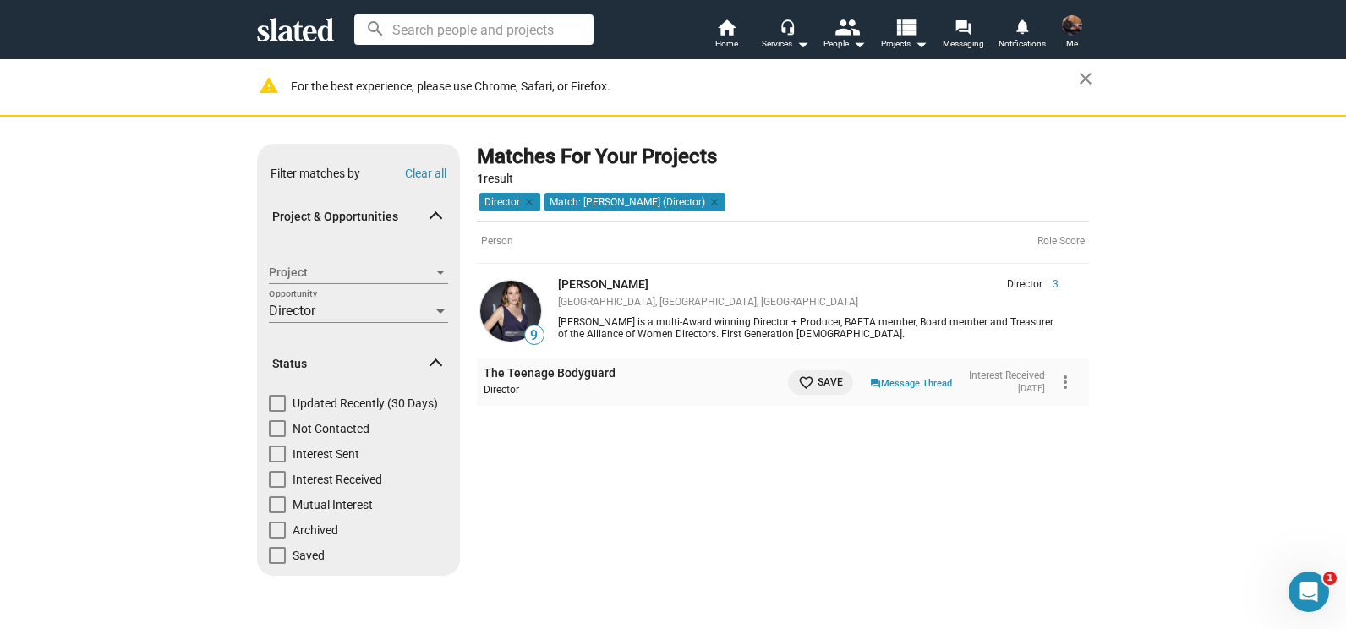
click at [501, 303] on img at bounding box center [510, 311] width 61 height 61
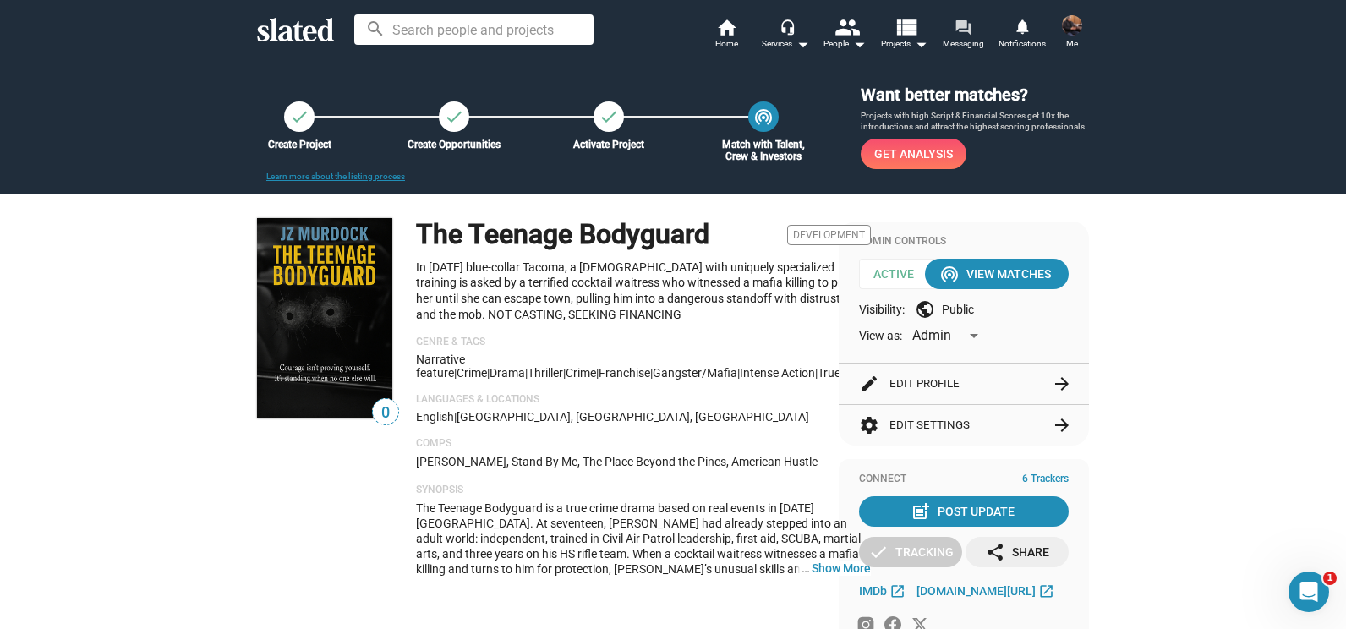
click at [964, 41] on span "Messaging" at bounding box center [963, 44] width 41 height 20
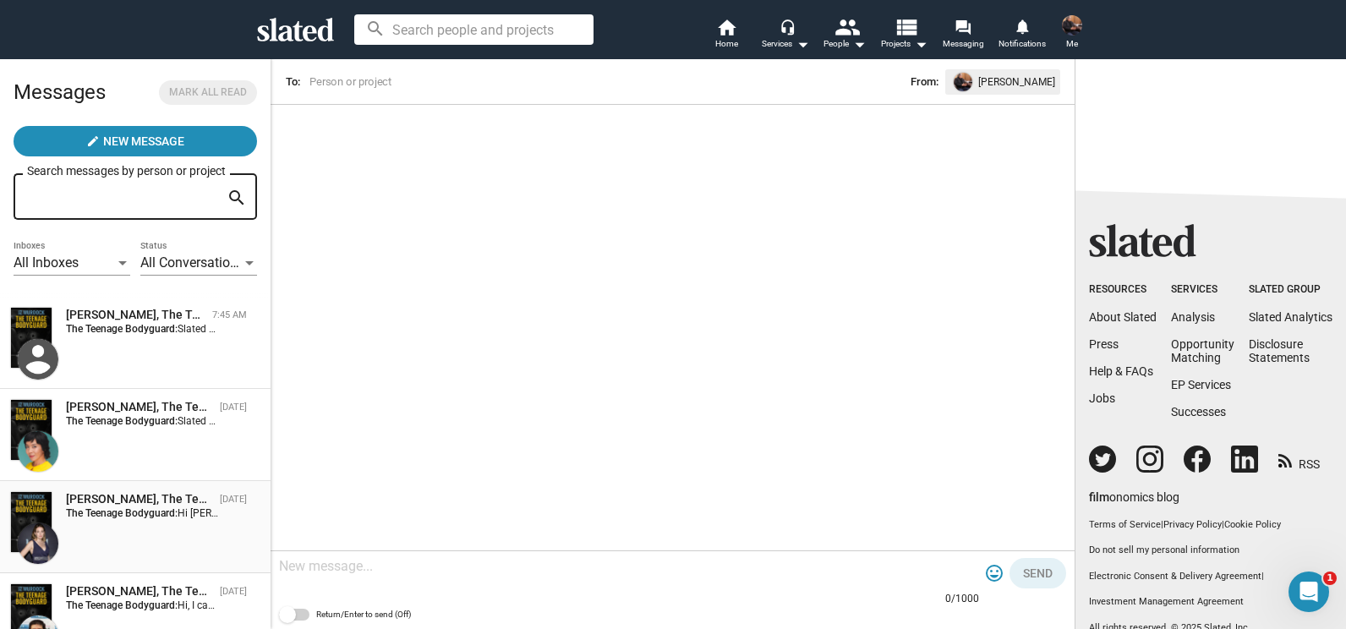
click at [112, 509] on strong "The Teenage Bodyguard:" at bounding box center [122, 513] width 112 height 12
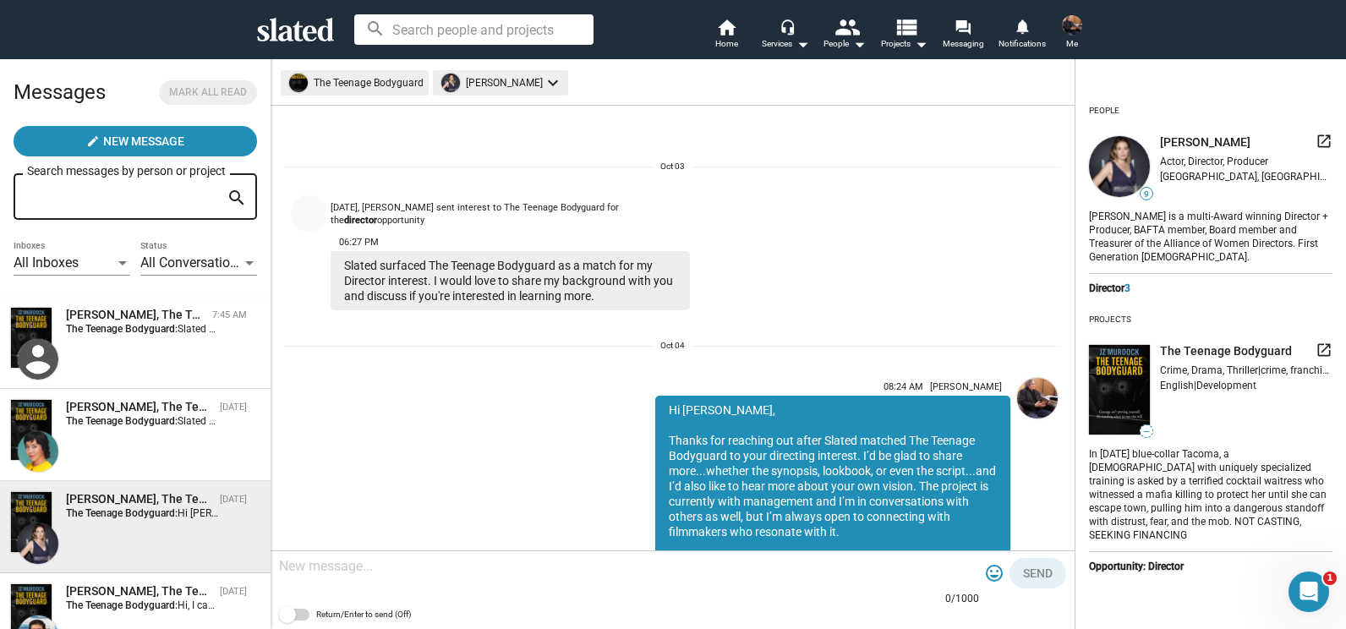
scroll to position [101, 0]
